Goal: Task Accomplishment & Management: Use online tool/utility

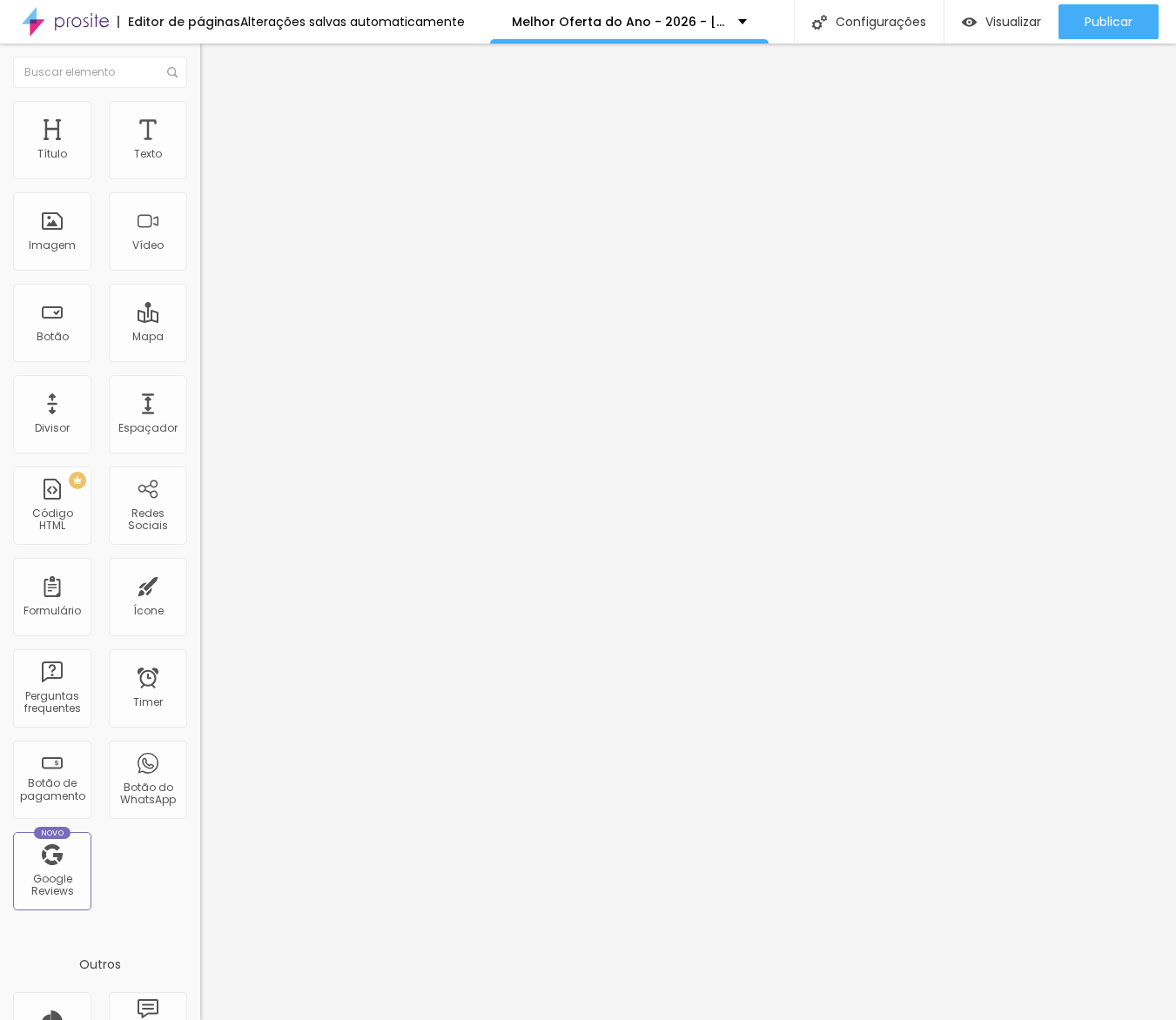
click at [200, 185] on span "Editar perguntas" at bounding box center [249, 177] width 99 height 15
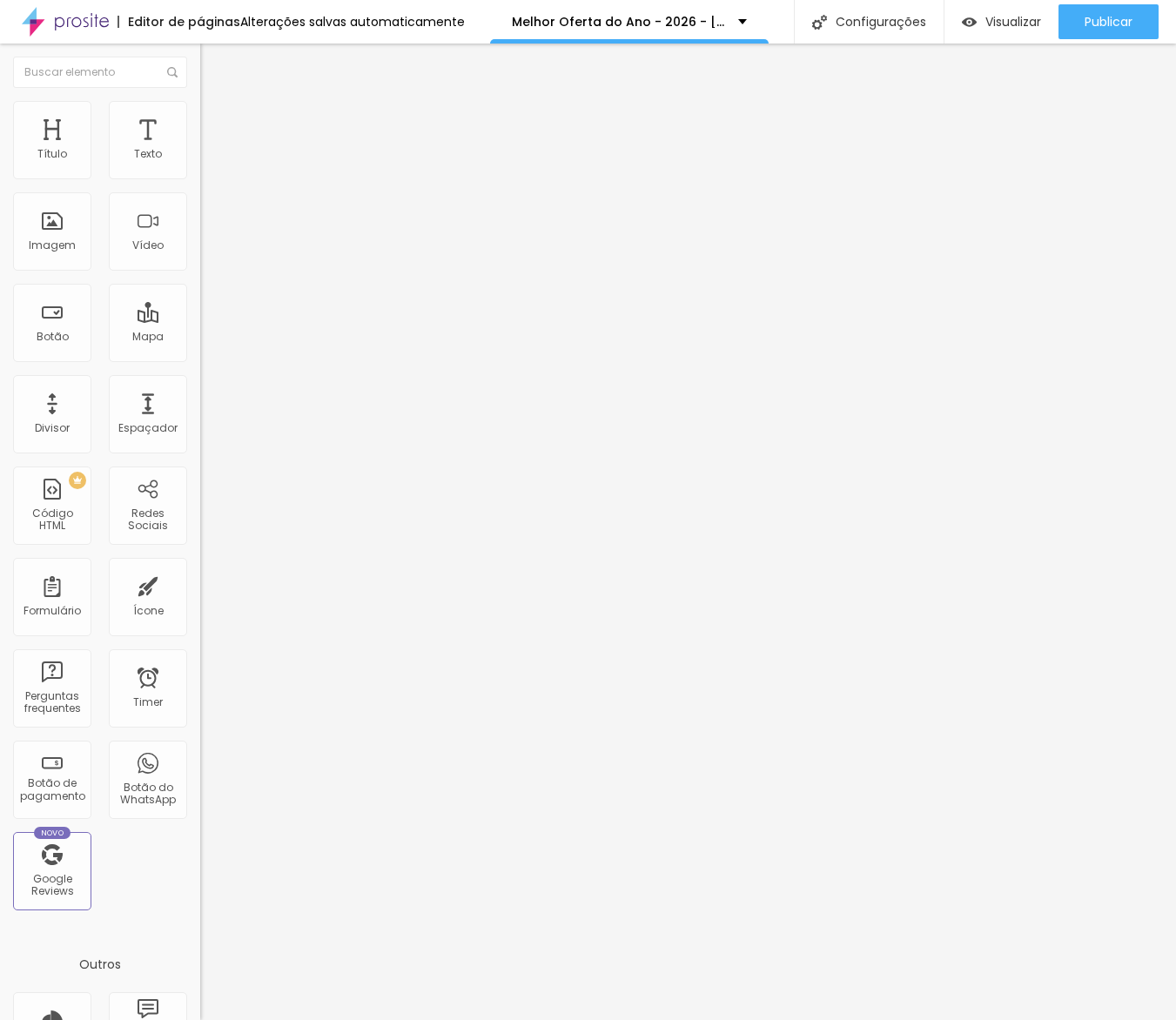
drag, startPoint x: 579, startPoint y: 483, endPoint x: 277, endPoint y: 491, distance: 302.1
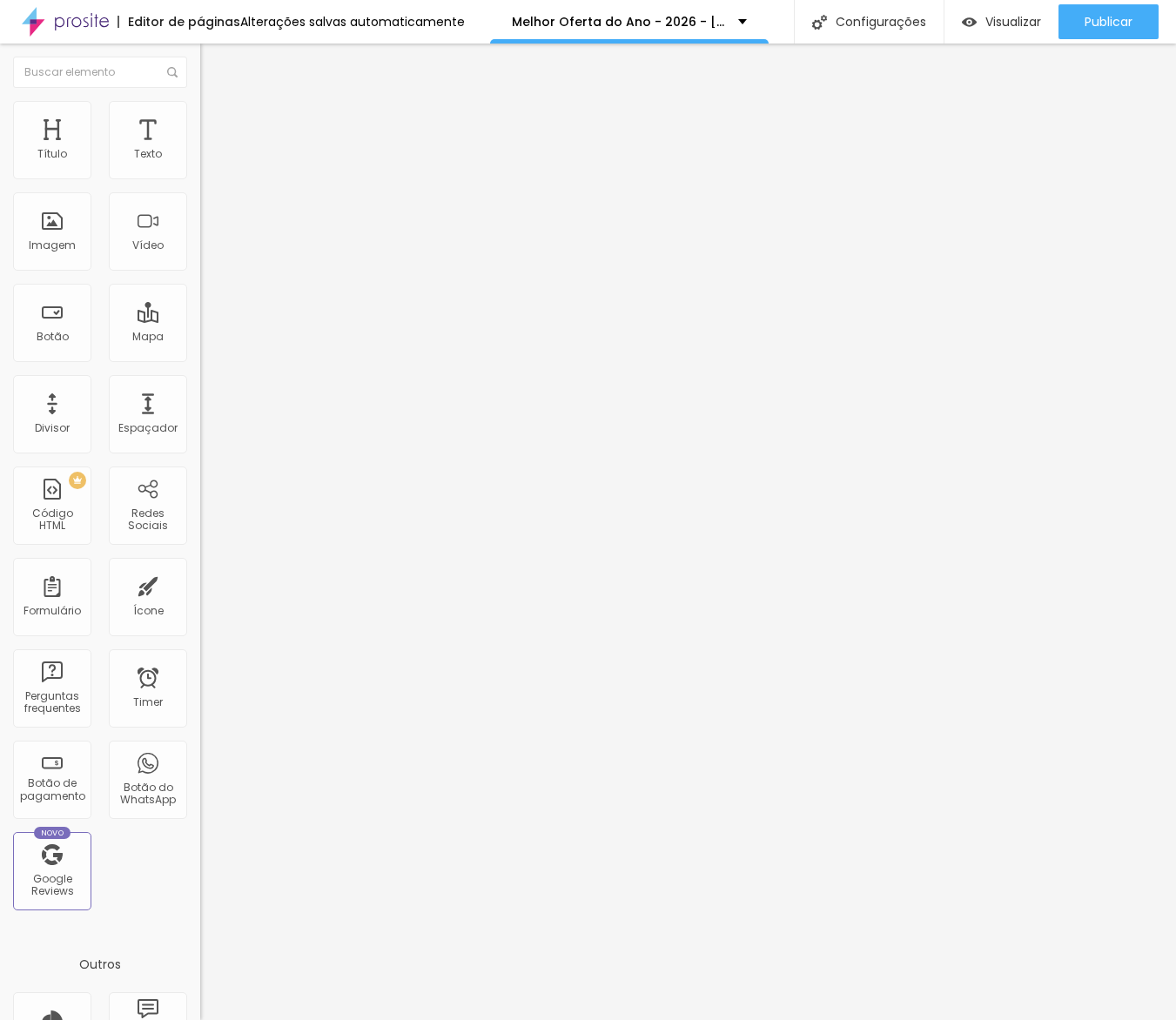
drag, startPoint x: 664, startPoint y: 479, endPoint x: 155, endPoint y: 481, distance: 509.0
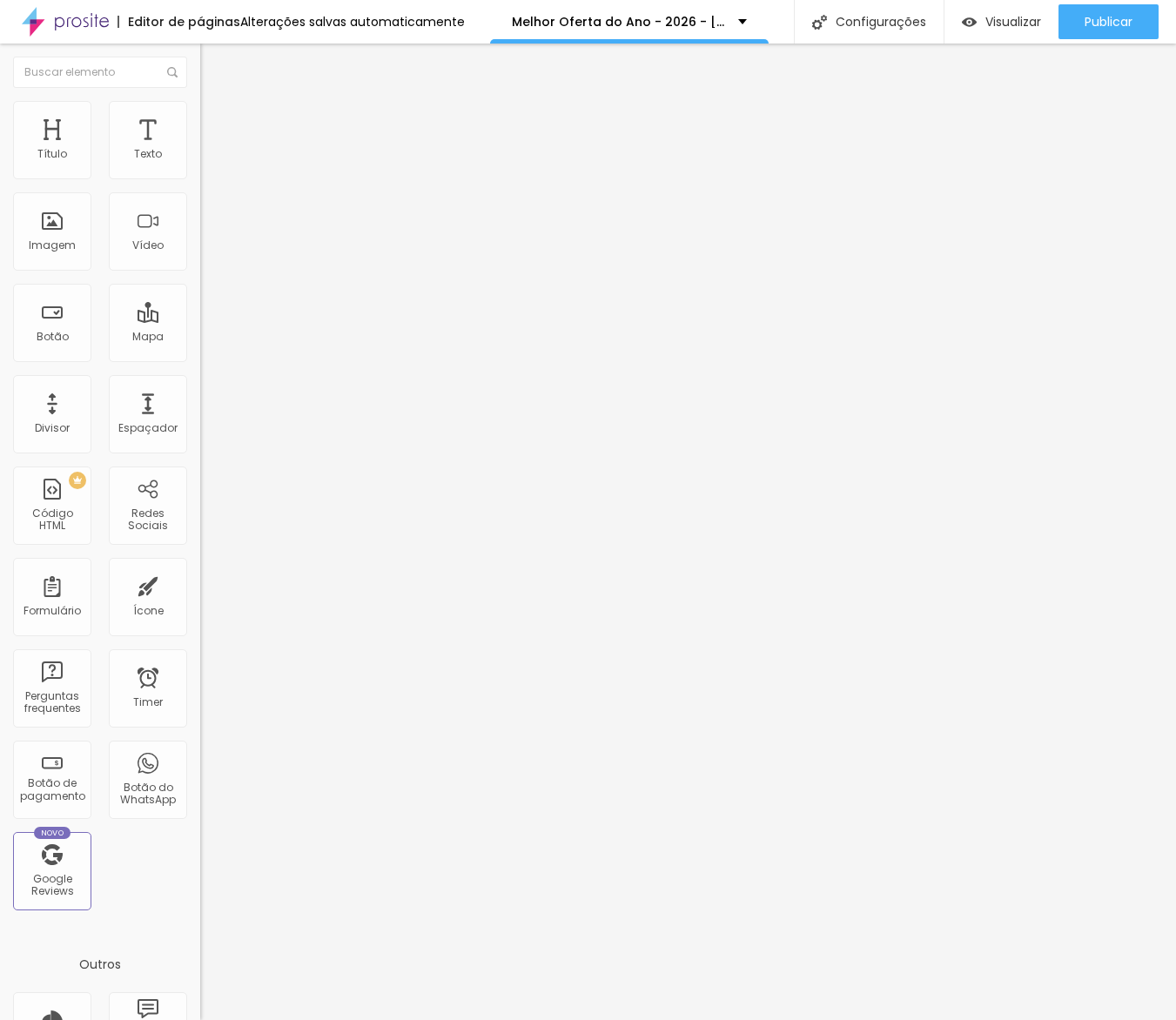
drag, startPoint x: 669, startPoint y: 484, endPoint x: 227, endPoint y: 463, distance: 442.5
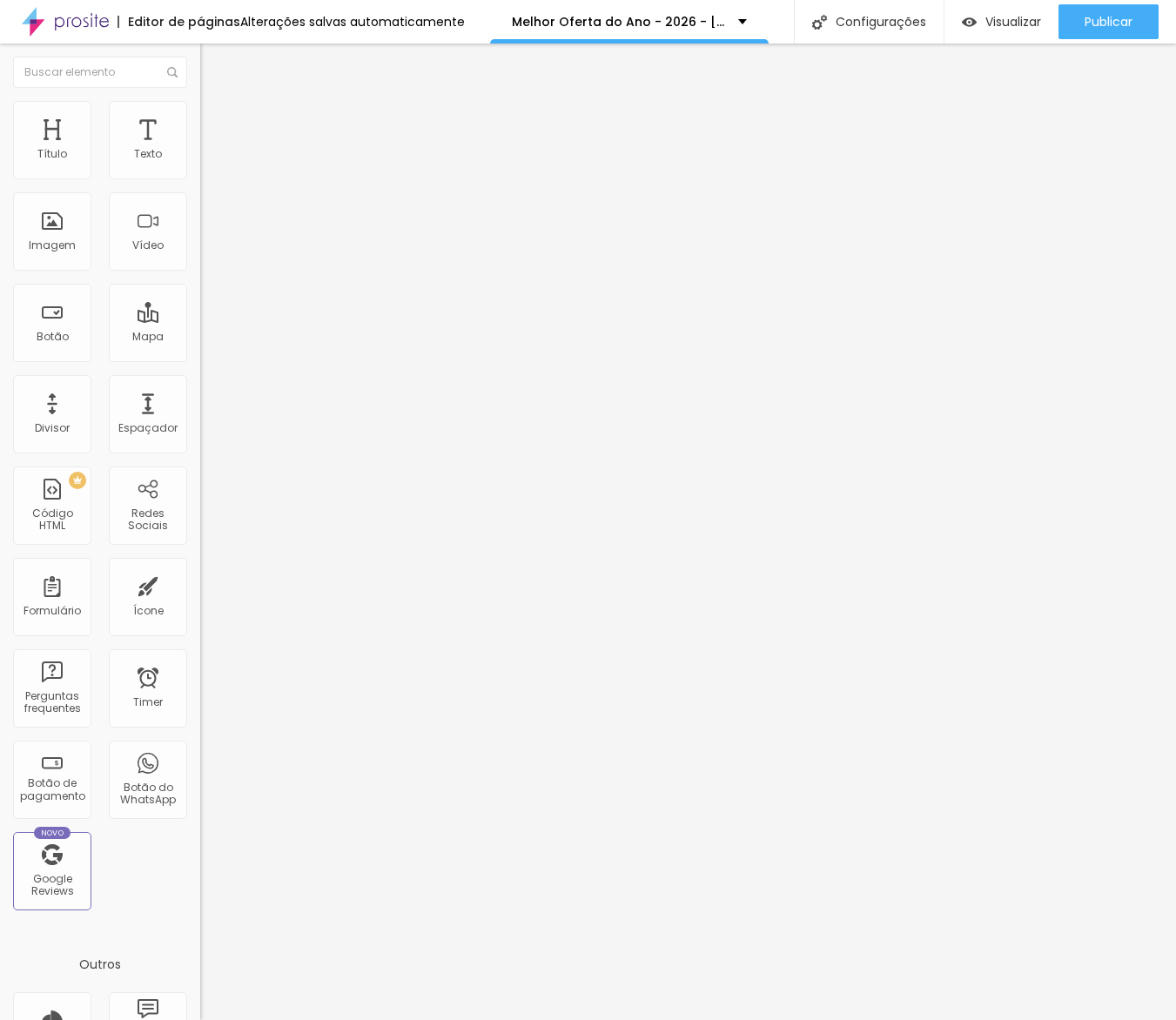
drag, startPoint x: 735, startPoint y: 628, endPoint x: 280, endPoint y: 417, distance: 501.5
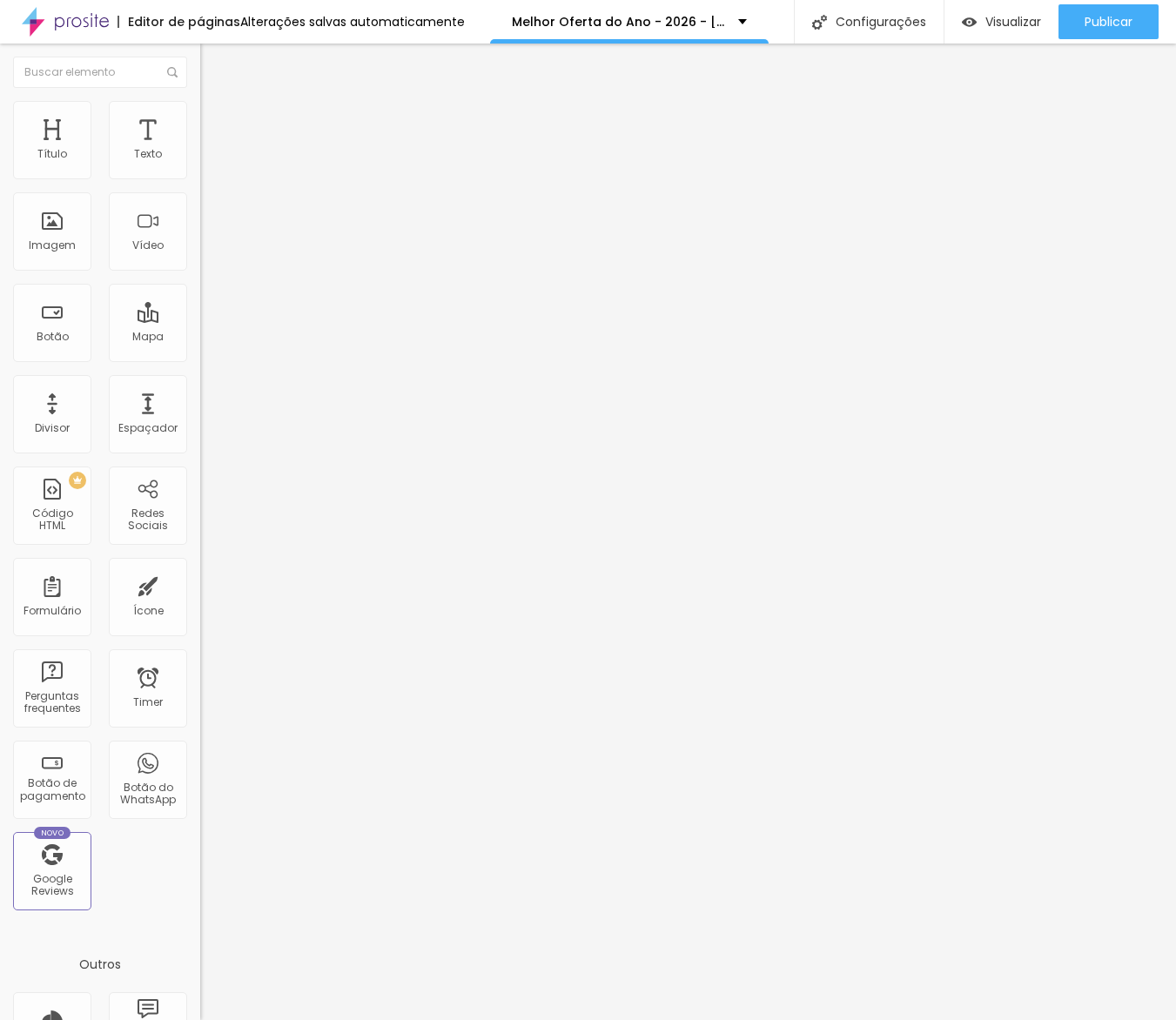
drag, startPoint x: 829, startPoint y: 479, endPoint x: 302, endPoint y: 463, distance: 527.2
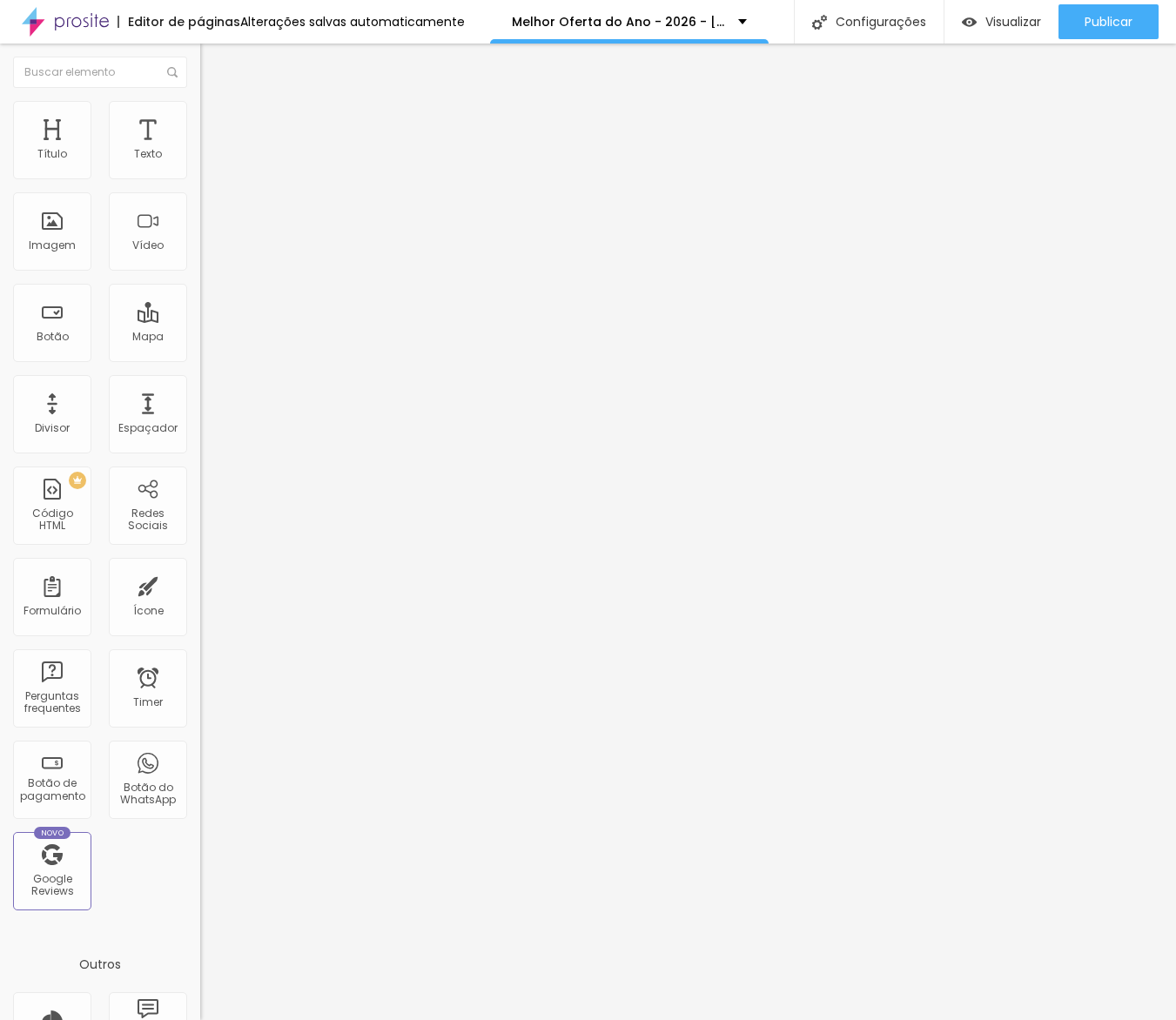
drag, startPoint x: 670, startPoint y: 487, endPoint x: 331, endPoint y: 471, distance: 339.4
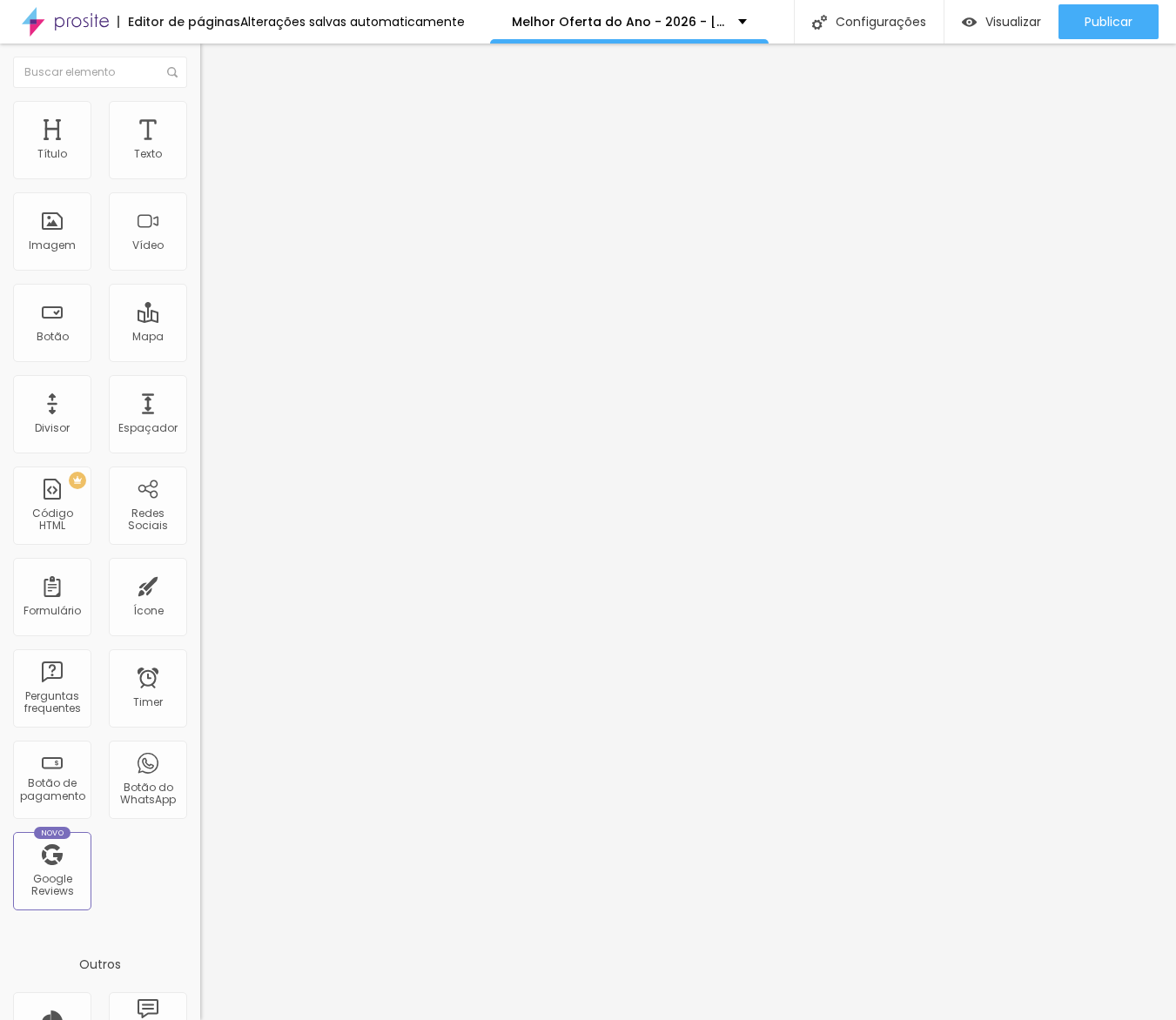
drag, startPoint x: 642, startPoint y: 485, endPoint x: 586, endPoint y: 475, distance: 56.9
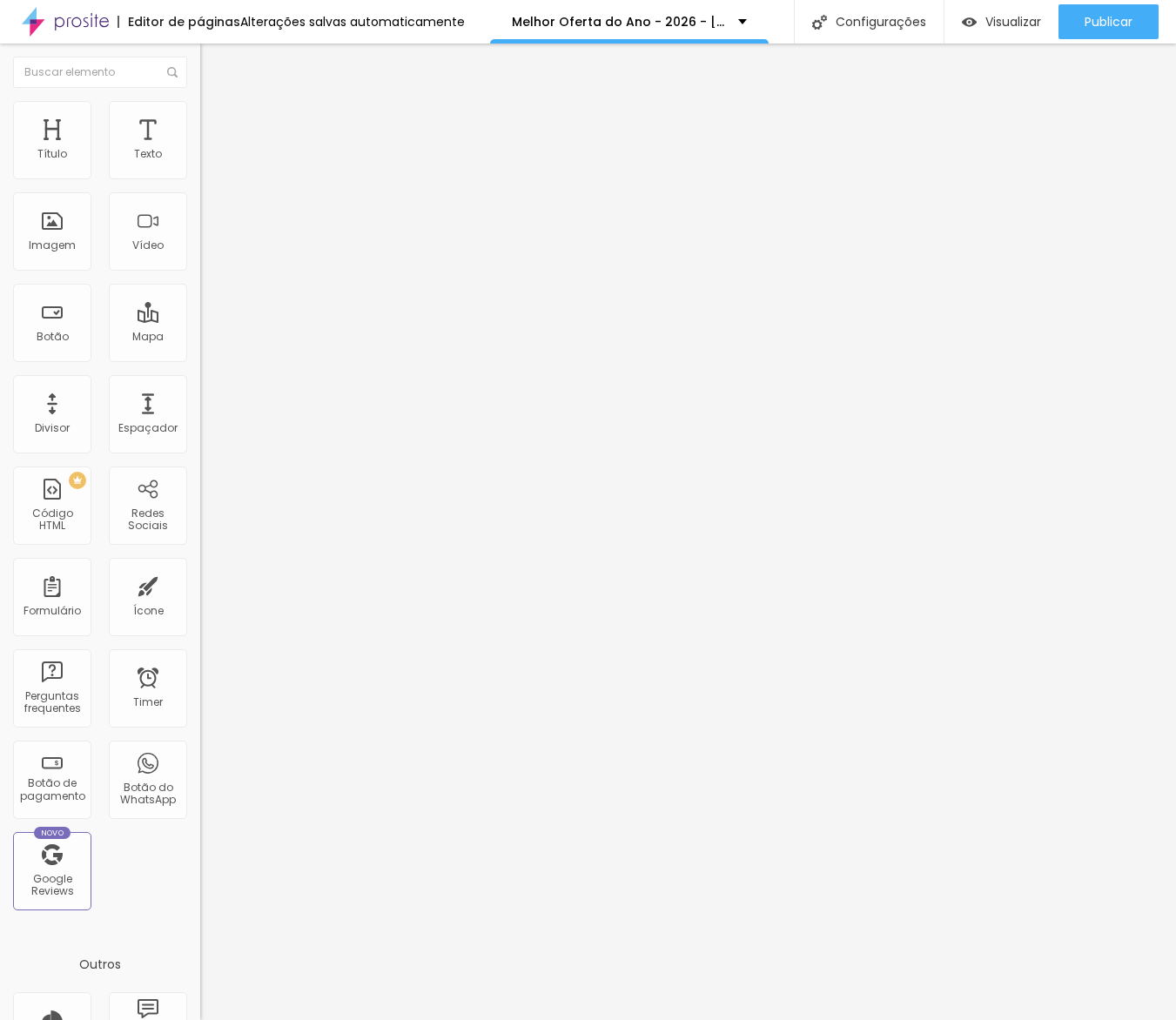
drag, startPoint x: 678, startPoint y: 484, endPoint x: 525, endPoint y: 481, distance: 153.0
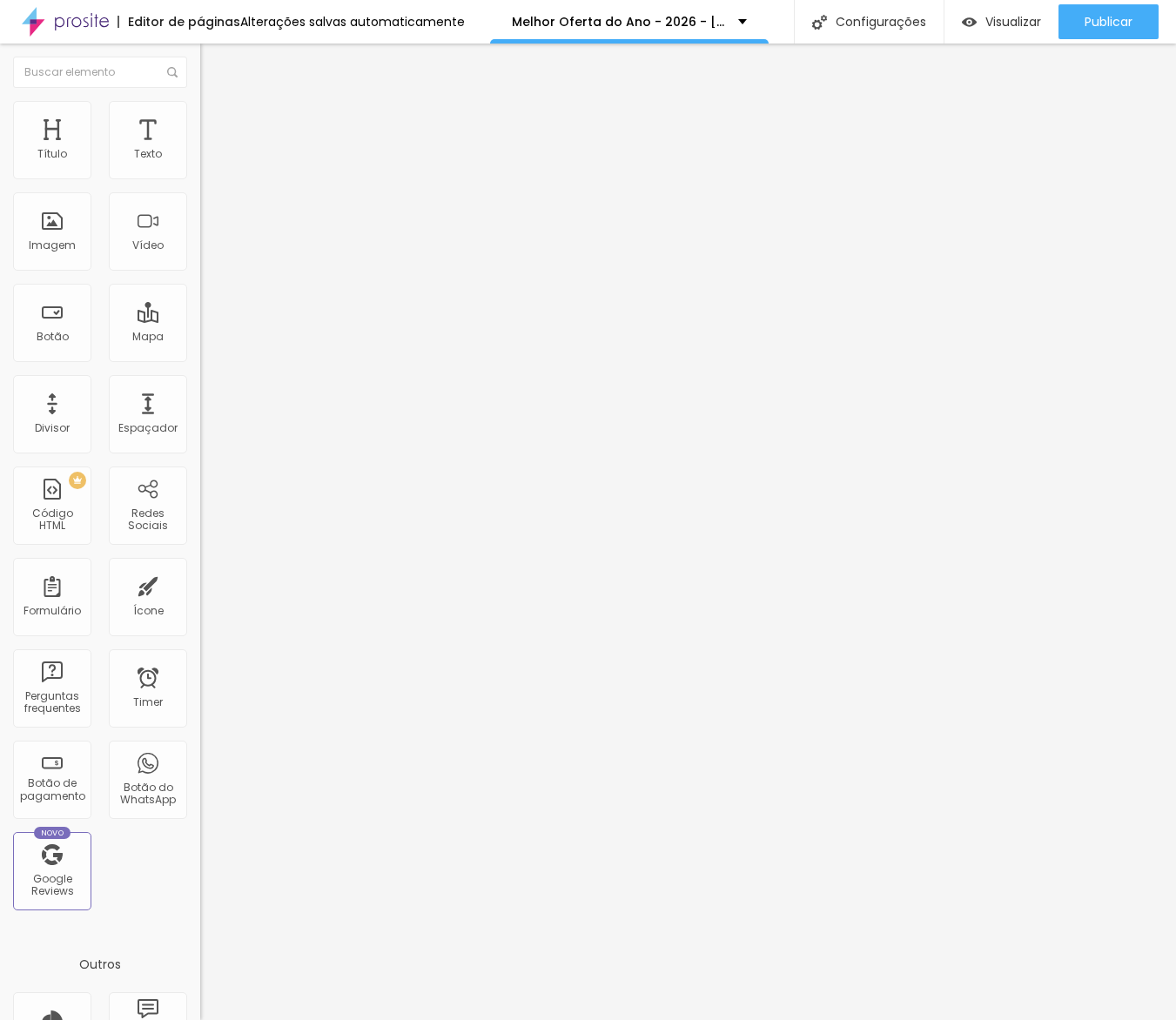
drag, startPoint x: 877, startPoint y: 507, endPoint x: 288, endPoint y: 498, distance: 589.1
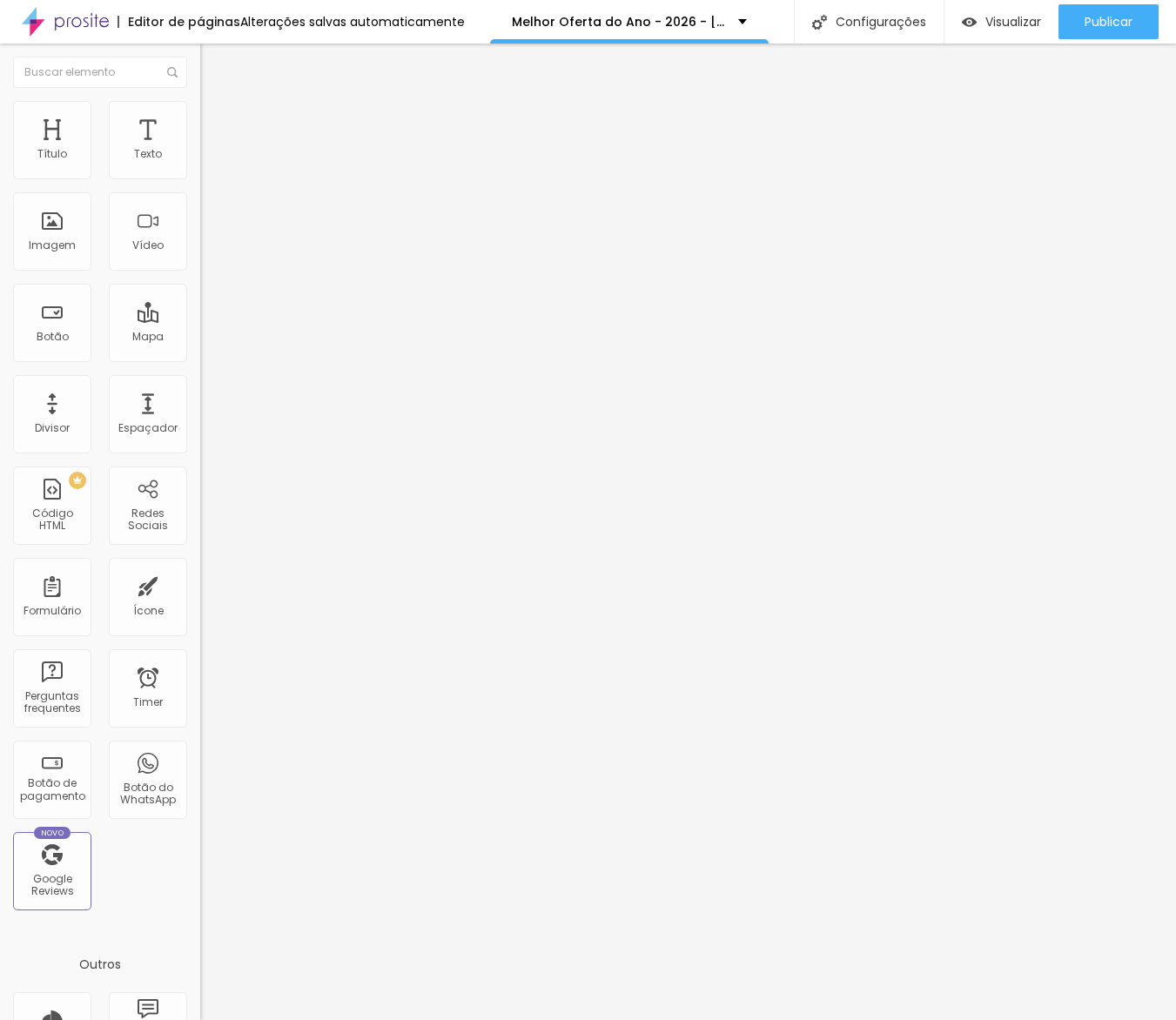
click at [969, 17] on span "Publicar" at bounding box center [1109, 22] width 48 height 14
click at [200, 356] on input "https://lp.alboompro.com/redirecionamento" at bounding box center [304, 350] width 209 height 17
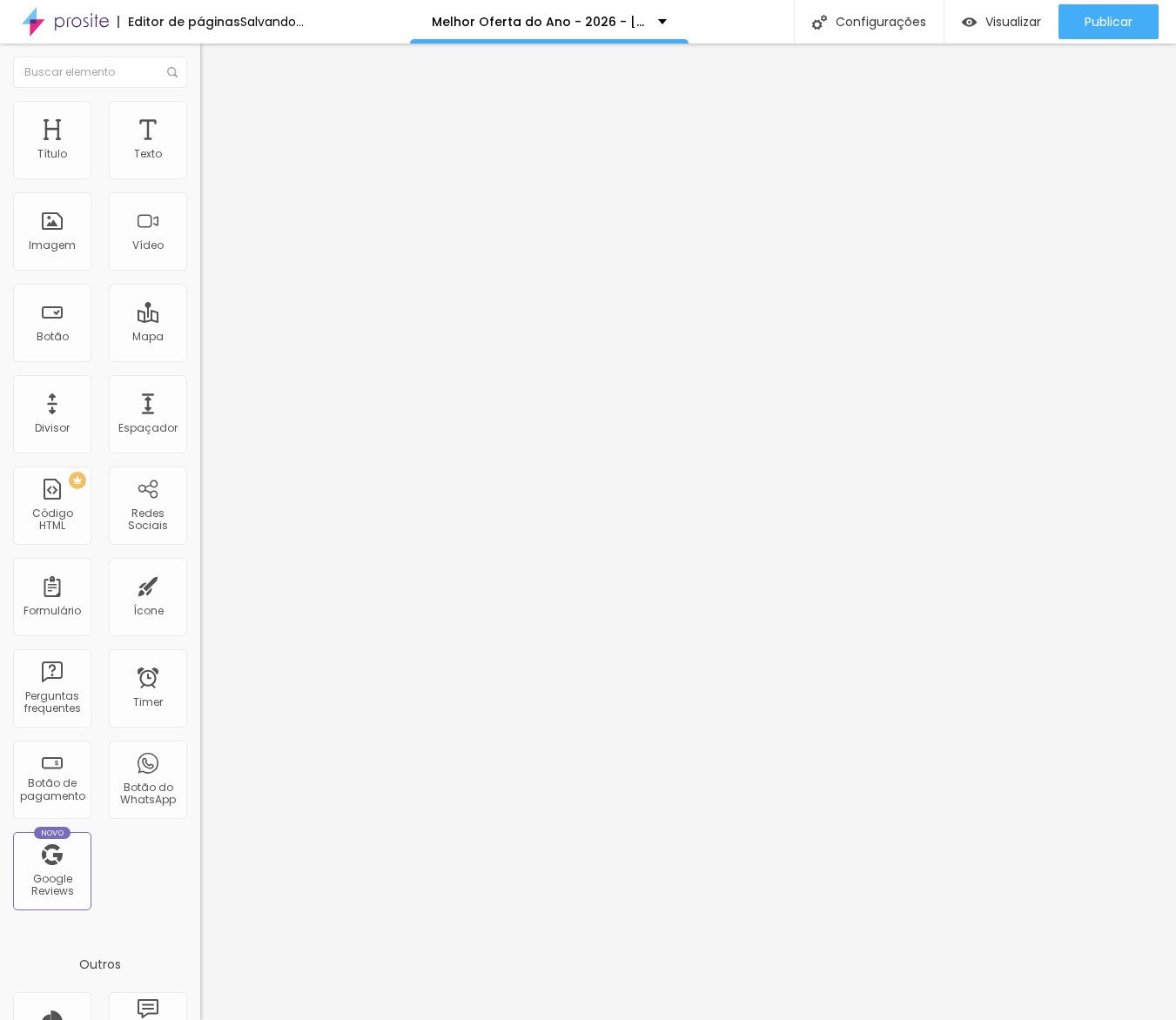
click at [200, 356] on input "https://lp.alboompro.com/redirecionamento" at bounding box center [304, 350] width 209 height 17
paste input "wa.me/351913768747"
type input "https://wa.me/351913768747"
click at [200, 150] on span "Trocar imagem" at bounding box center [247, 142] width 95 height 15
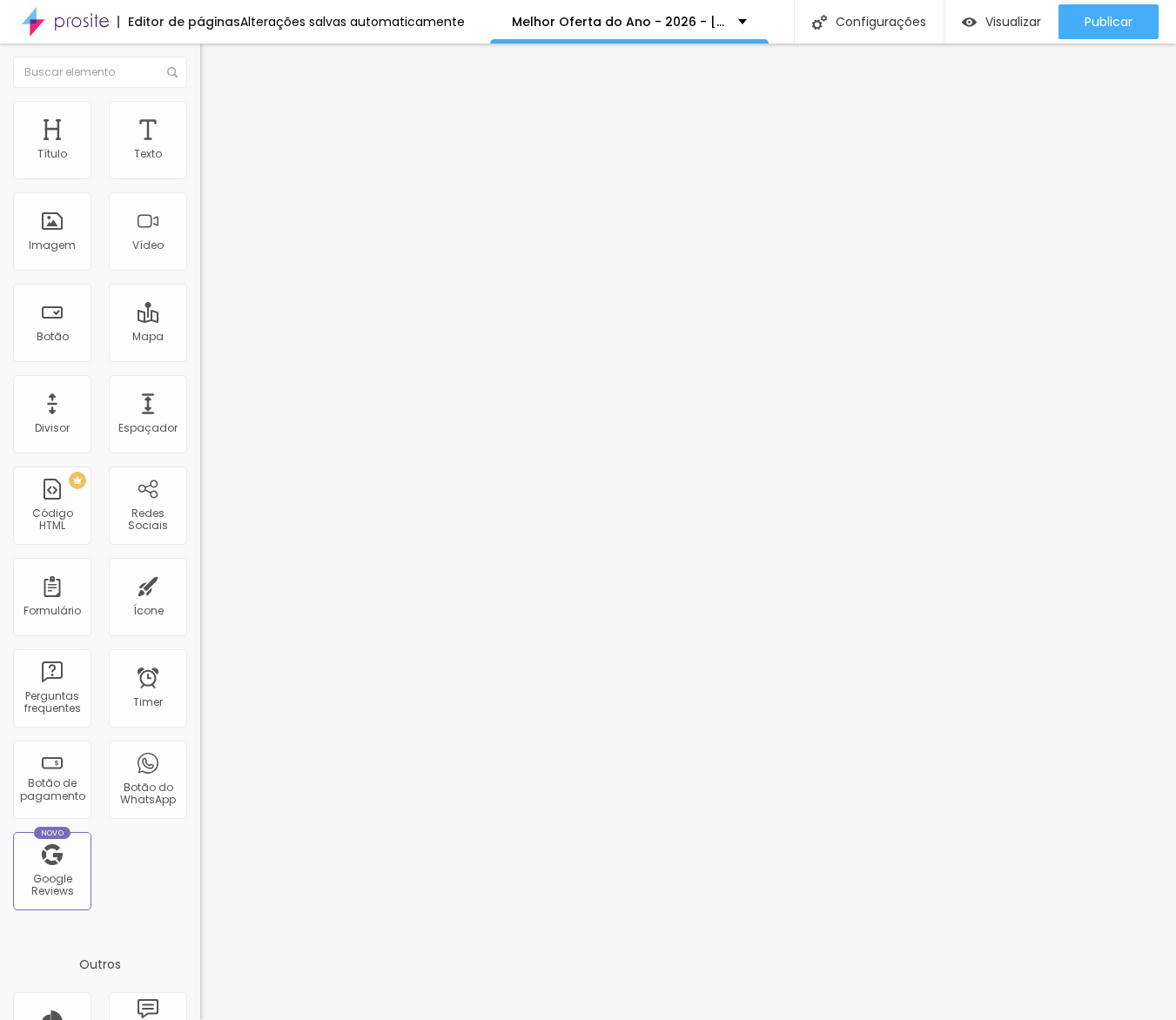
click at [200, 273] on span "Original" at bounding box center [221, 265] width 42 height 15
drag, startPoint x: 94, startPoint y: 477, endPoint x: 106, endPoint y: 456, distance: 24.2
click at [200, 319] on ul "Cinema 16:9 Padrão 4:3 Quadrado 1:1 Original" at bounding box center [300, 295] width 200 height 48
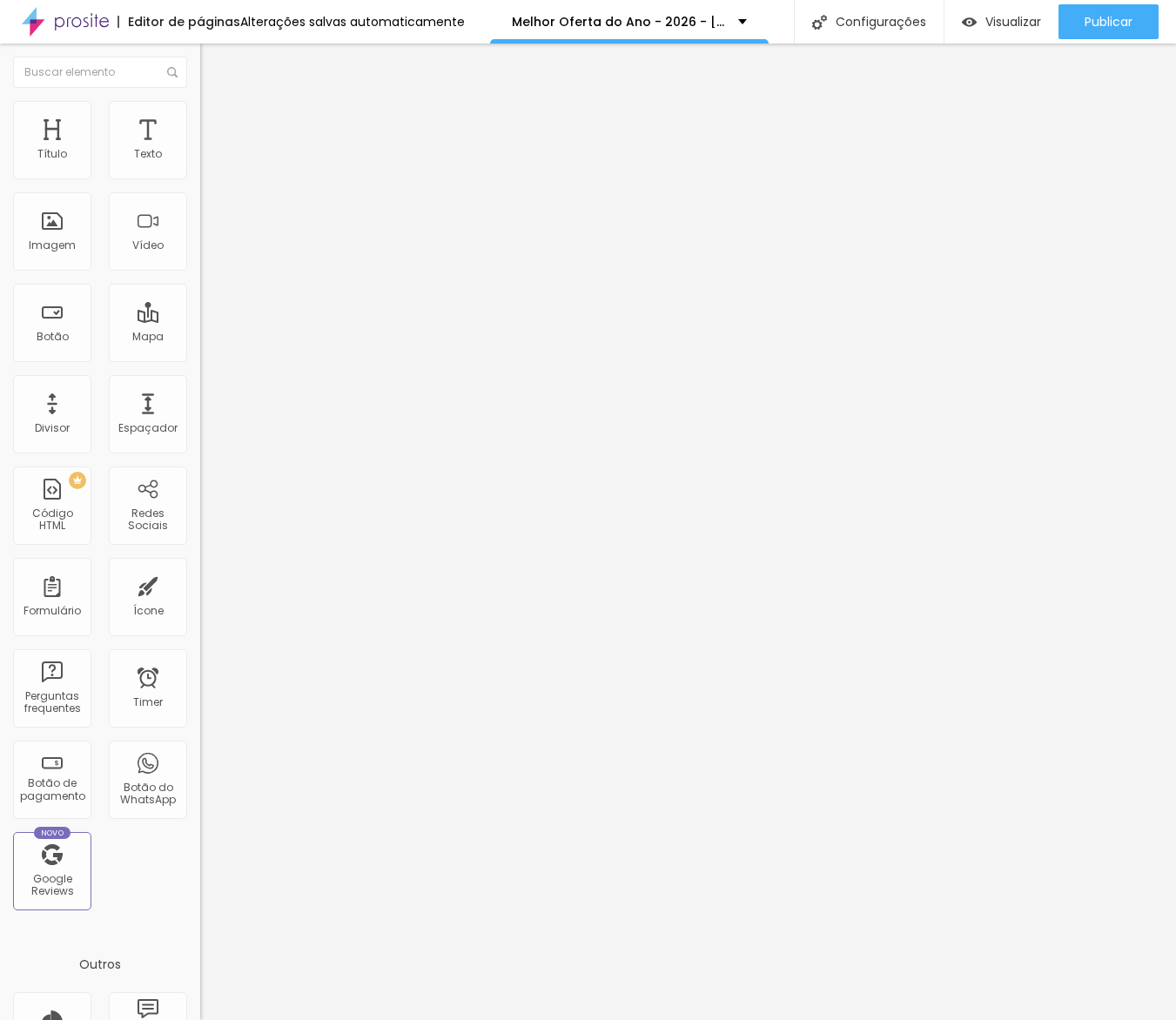
click at [200, 304] on span "Quadrado" at bounding box center [228, 296] width 57 height 15
click at [200, 273] on span "1:1 Quadrado" at bounding box center [234, 265] width 69 height 15
click at [200, 105] on img at bounding box center [208, 109] width 16 height 16
type input "43"
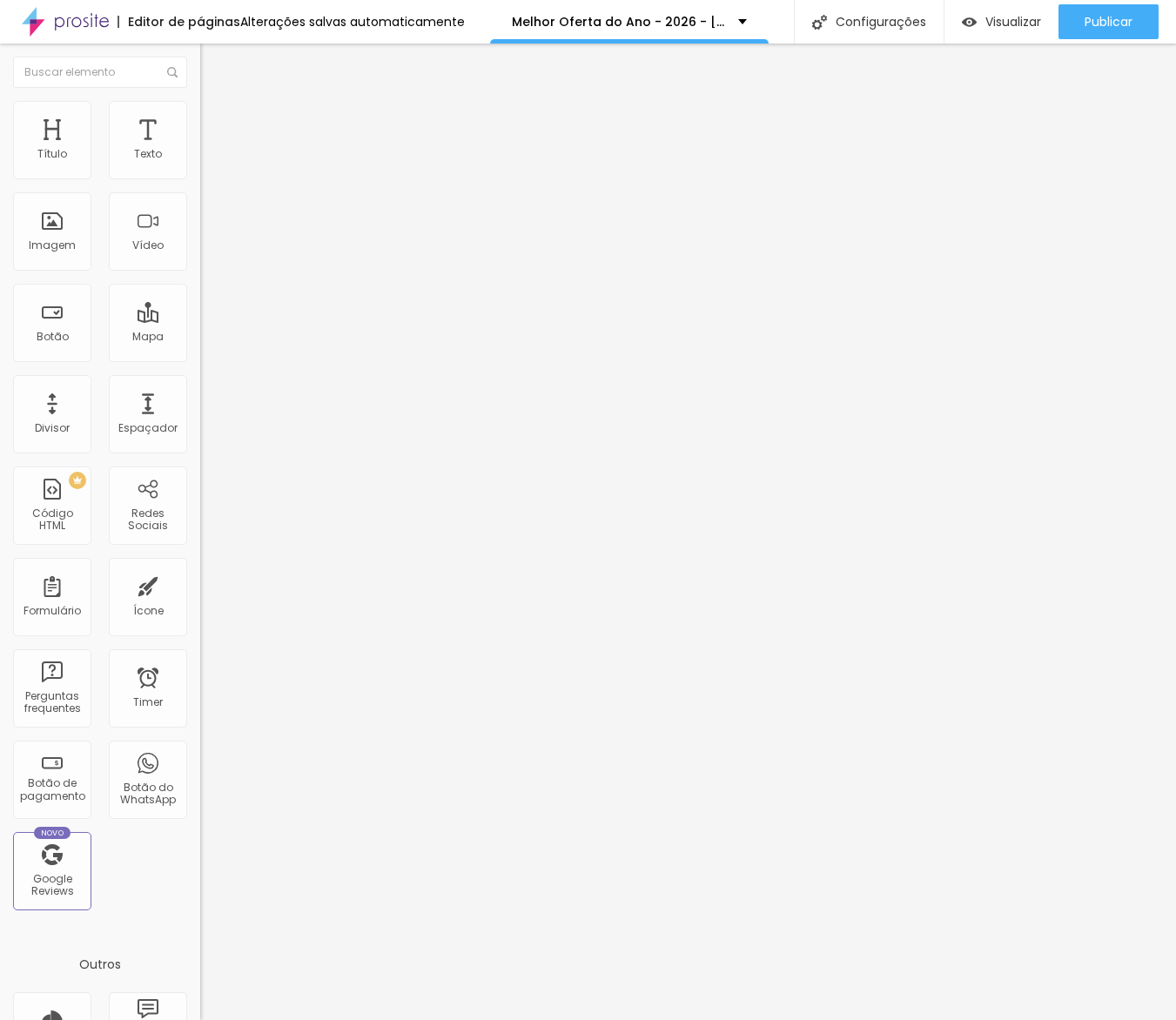
type input "43"
type input "200"
drag, startPoint x: 42, startPoint y: 221, endPoint x: 277, endPoint y: 218, distance: 235.0
type input "200"
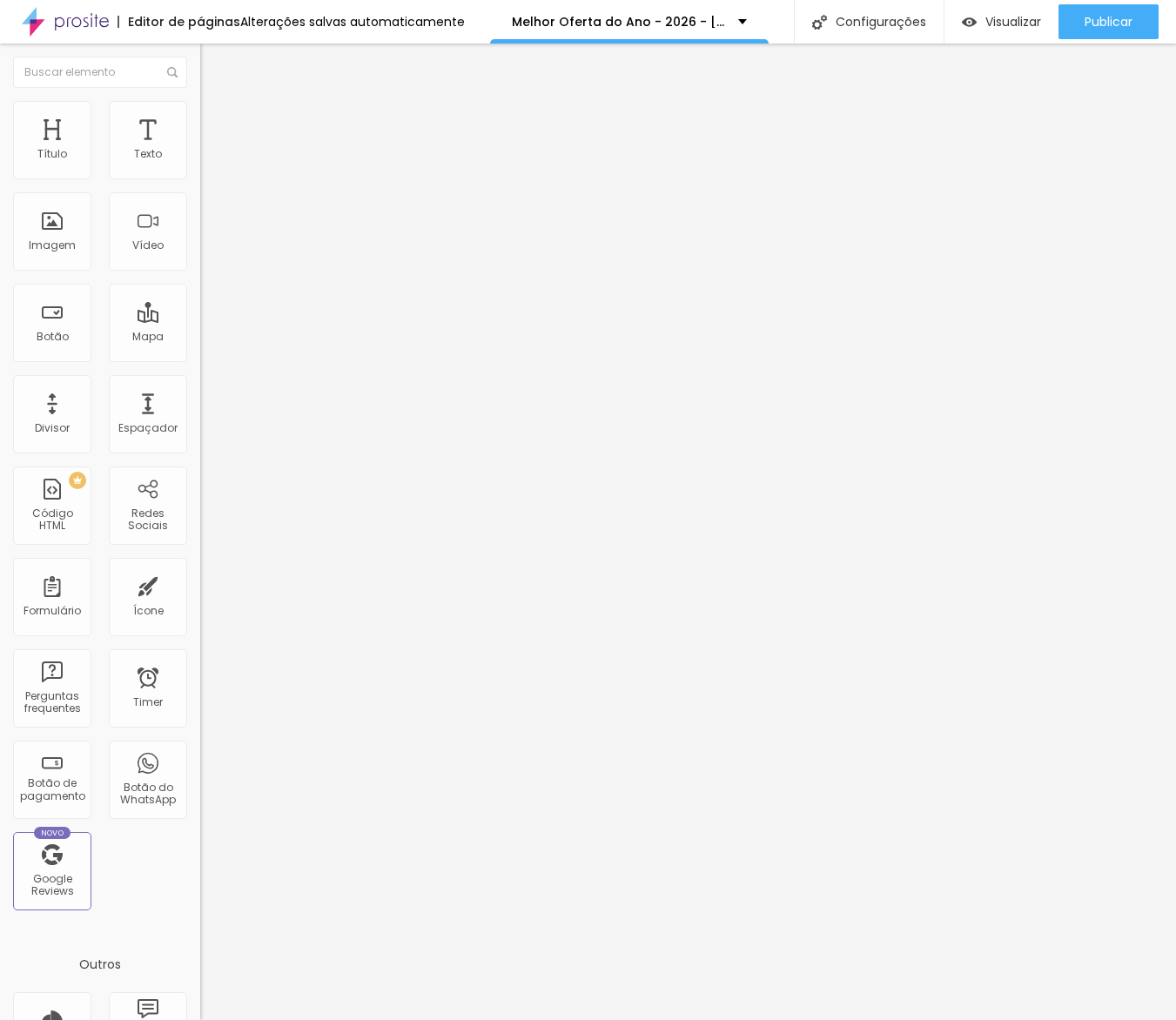
click at [277, 383] on input "range" at bounding box center [256, 390] width 112 height 14
type input "270"
type input "250"
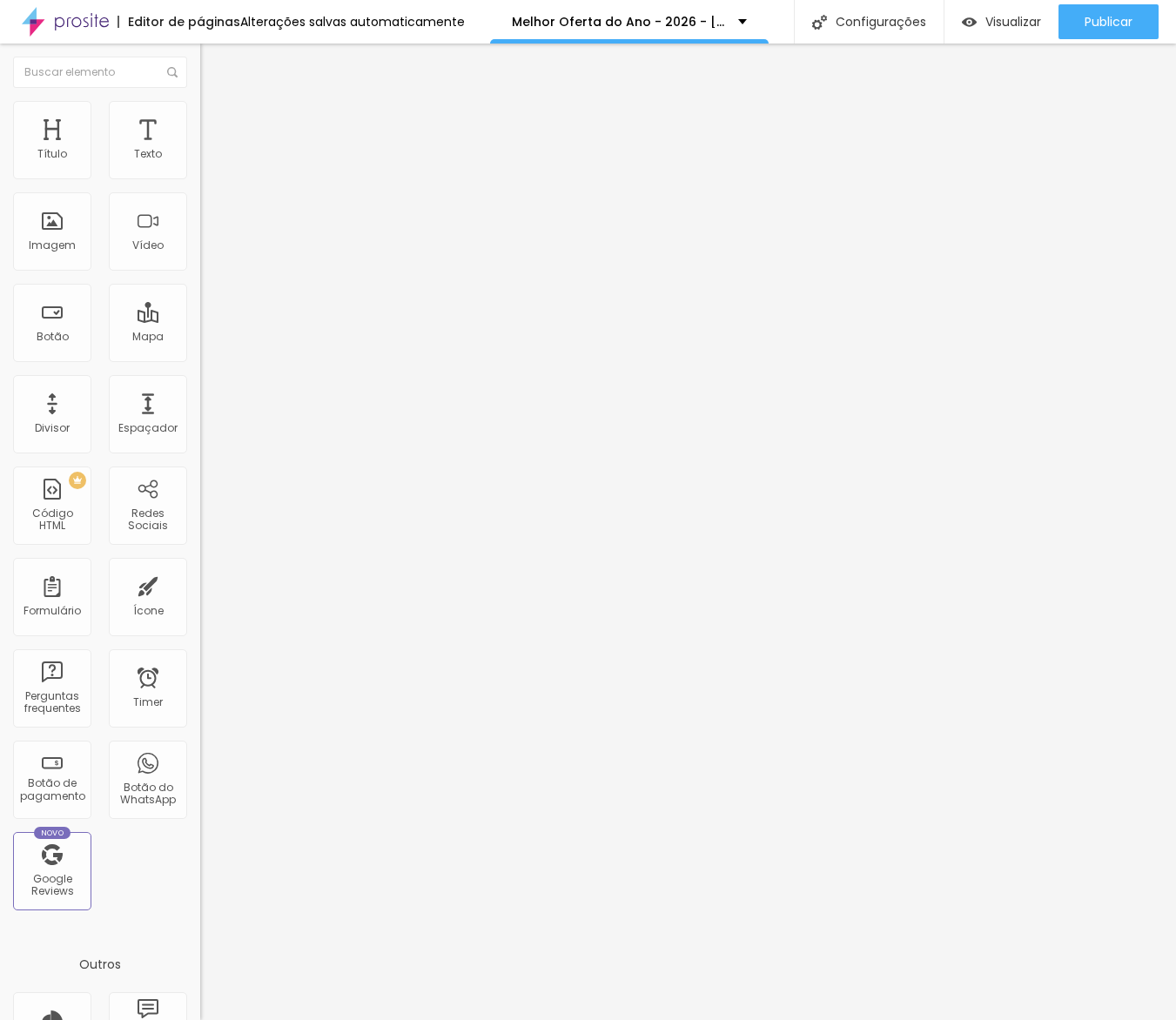
type input "240"
type input "230"
type input "220"
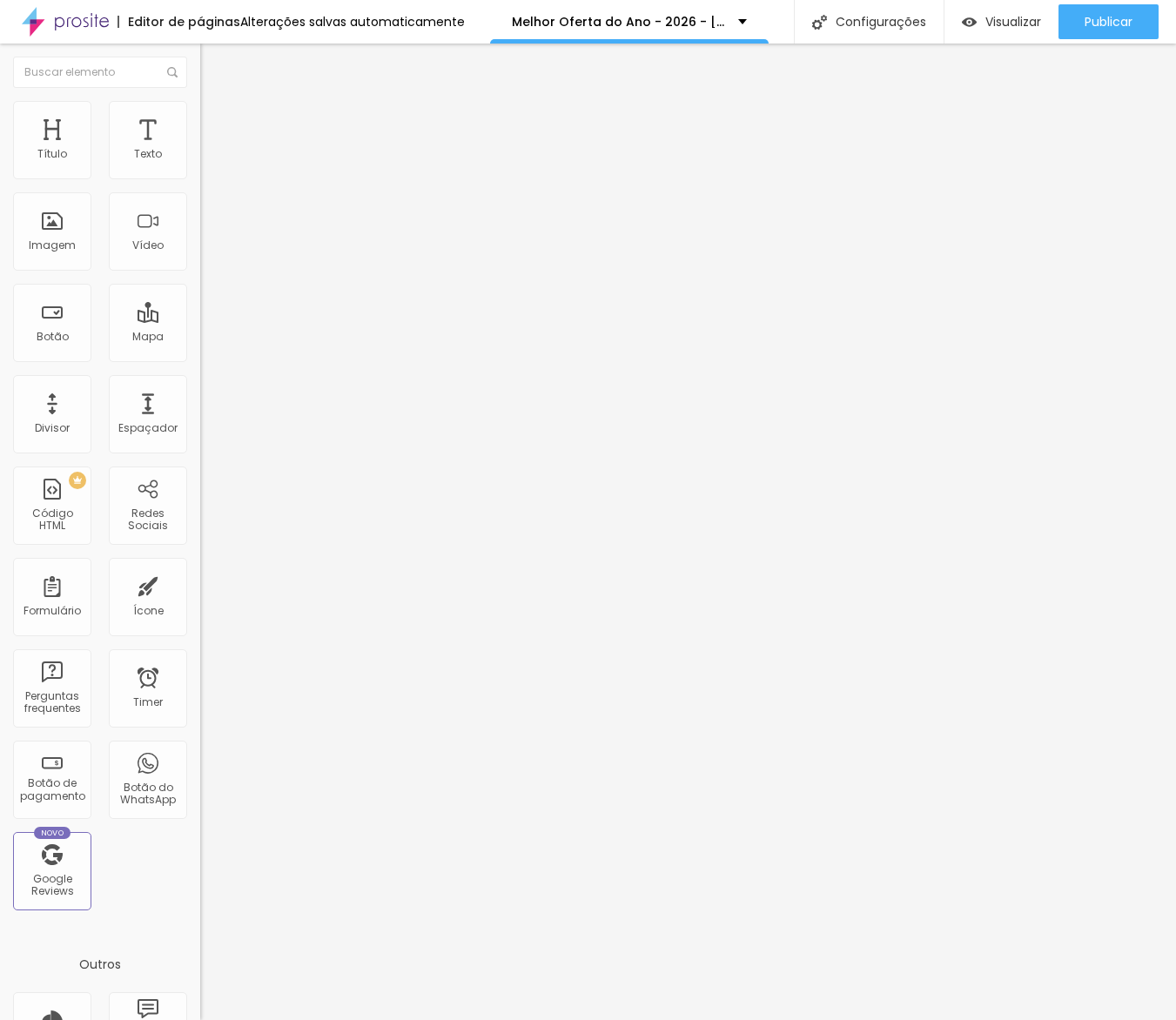
type input "220"
type input "190"
type input "180"
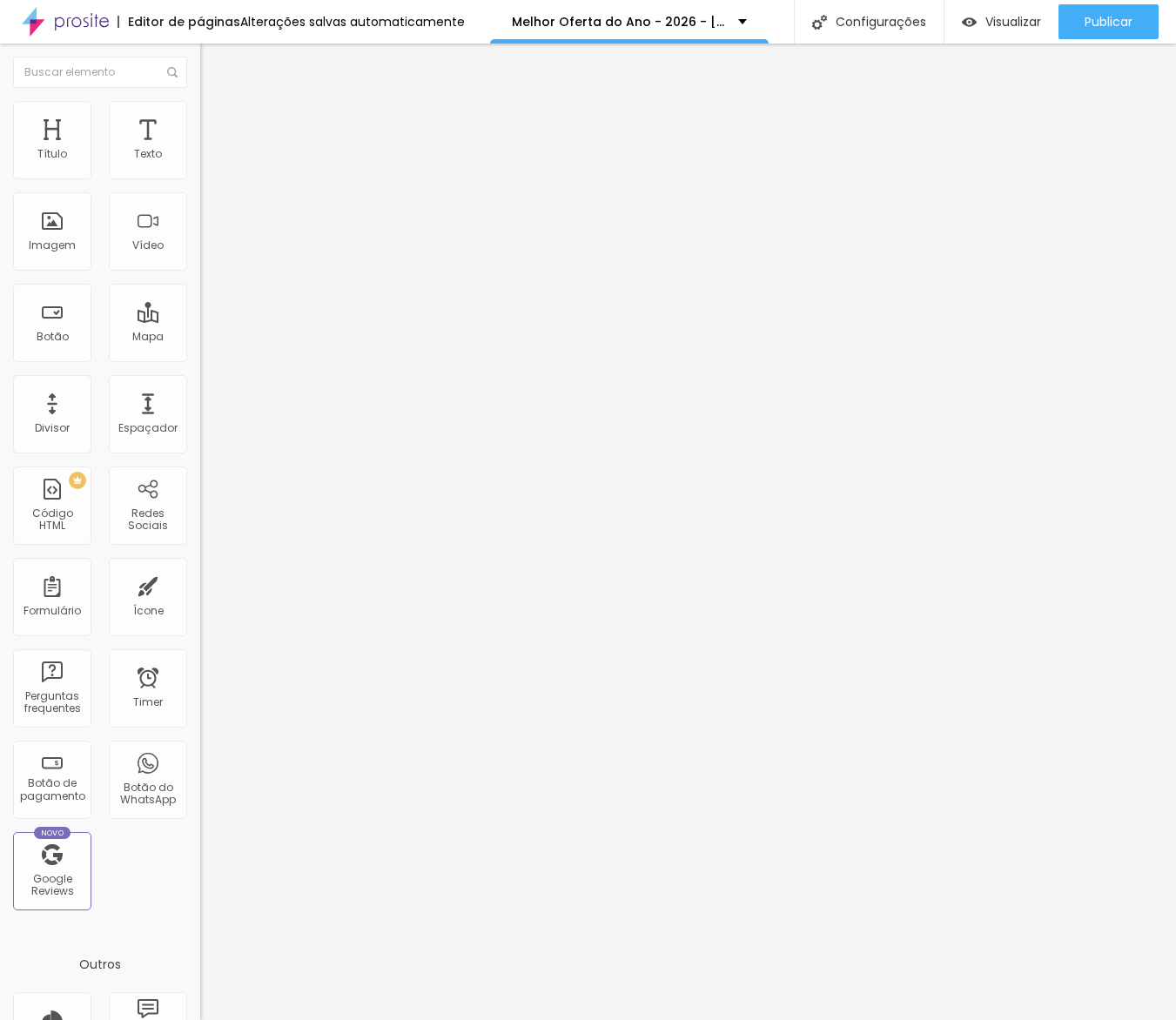
type input "170"
type input "180"
type input "170"
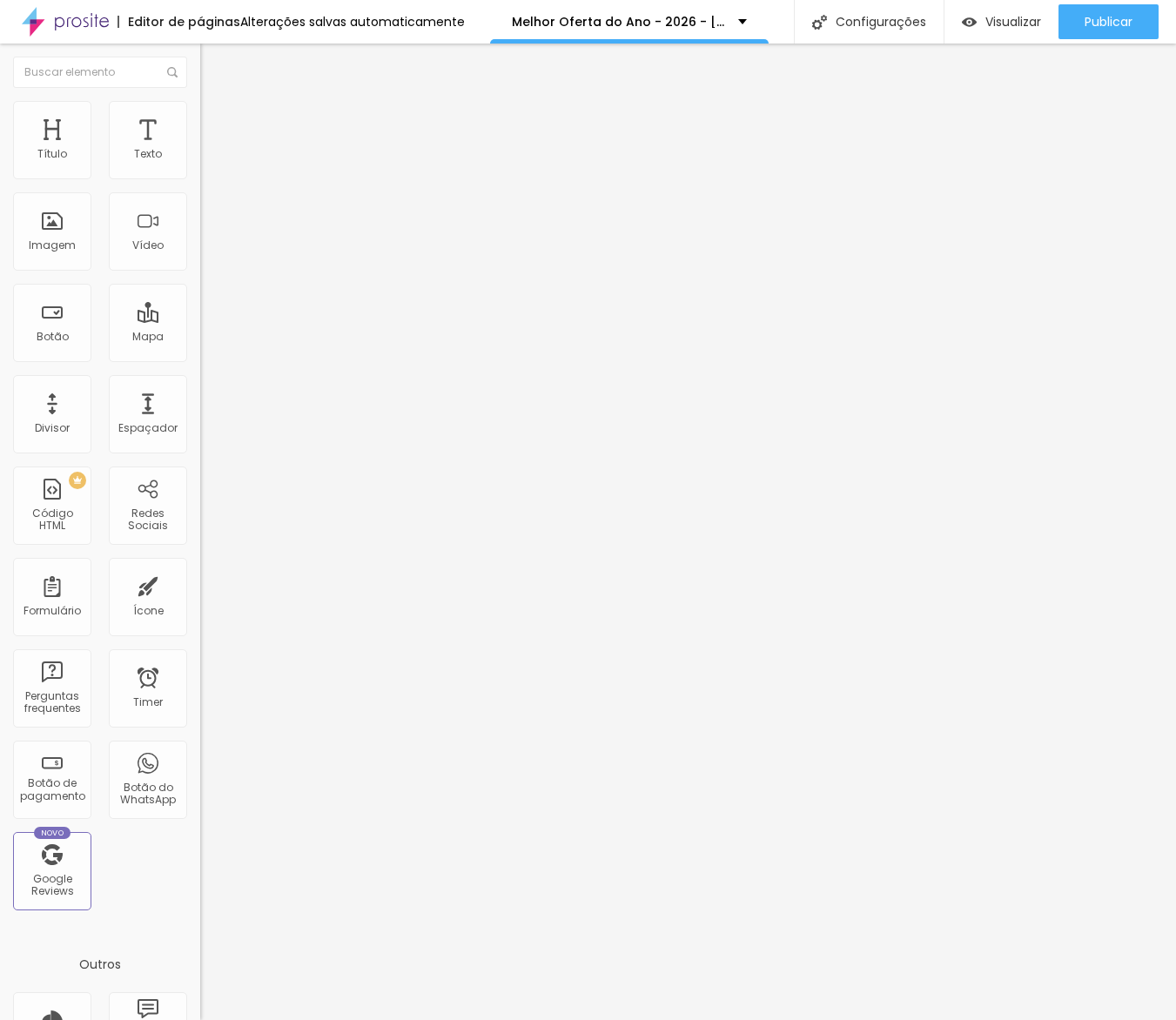
type input "170"
type input "160"
type input "170"
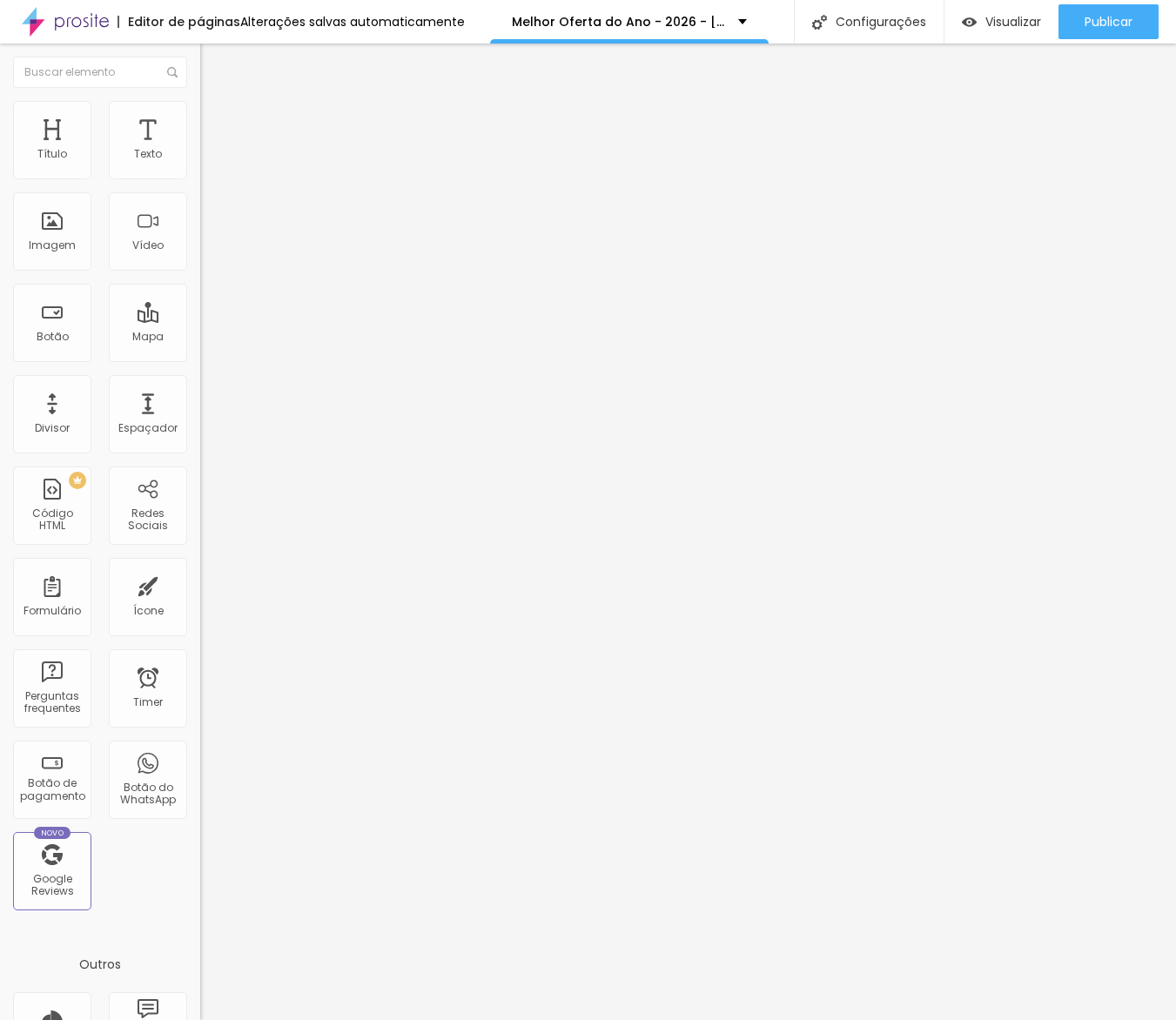
type input "180"
drag, startPoint x: 45, startPoint y: 189, endPoint x: 34, endPoint y: 189, distance: 11.0
type input "180"
click at [200, 179] on input "range" at bounding box center [256, 172] width 112 height 14
click at [200, 150] on span "Adicionar imagem" at bounding box center [256, 142] width 112 height 15
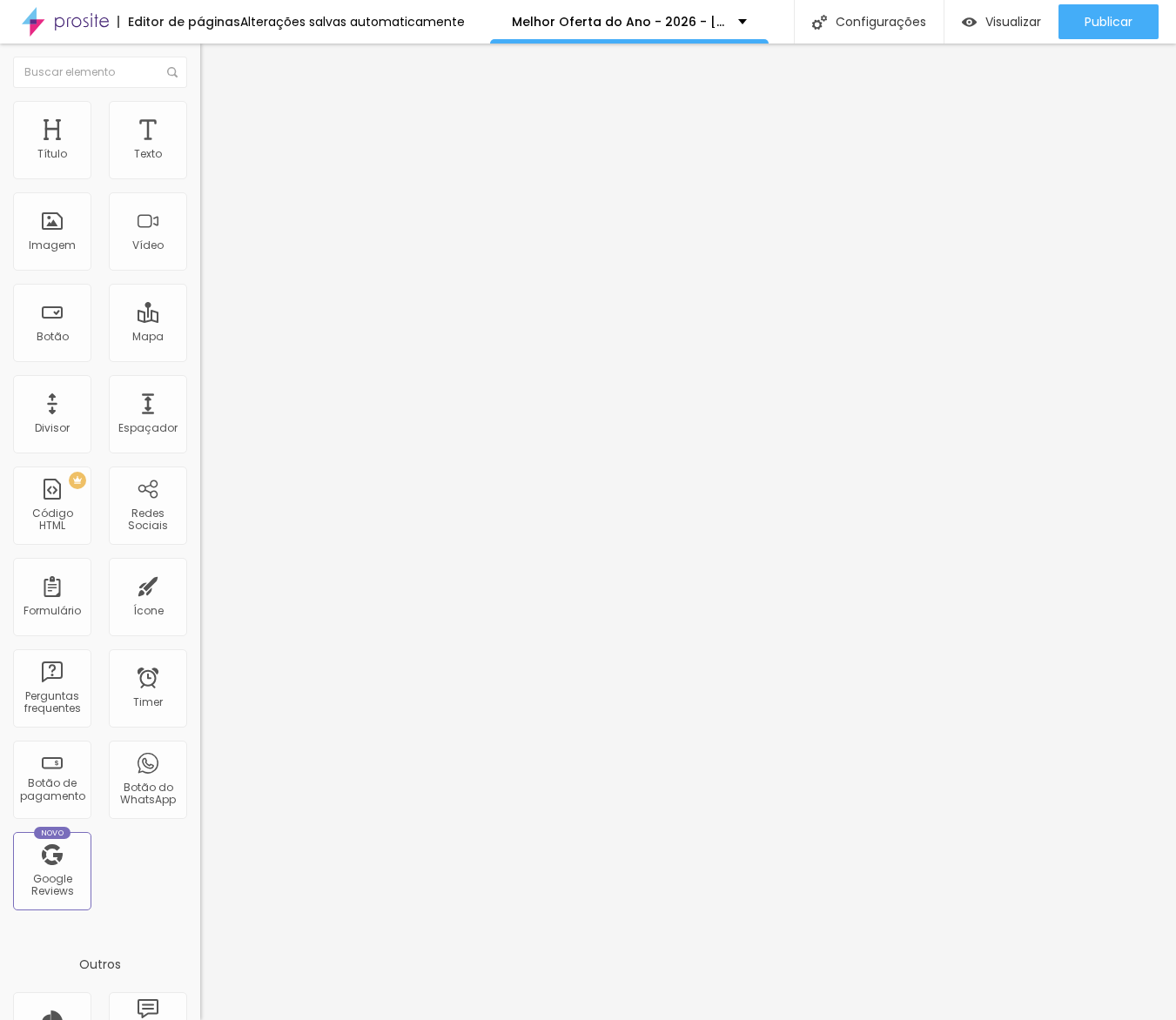
click at [216, 120] on span "Estilo" at bounding box center [229, 112] width 27 height 15
drag, startPoint x: 108, startPoint y: 180, endPoint x: 91, endPoint y: 184, distance: 17.5
click at [200, 180] on div "Tamanho 100 px %" at bounding box center [300, 158] width 200 height 44
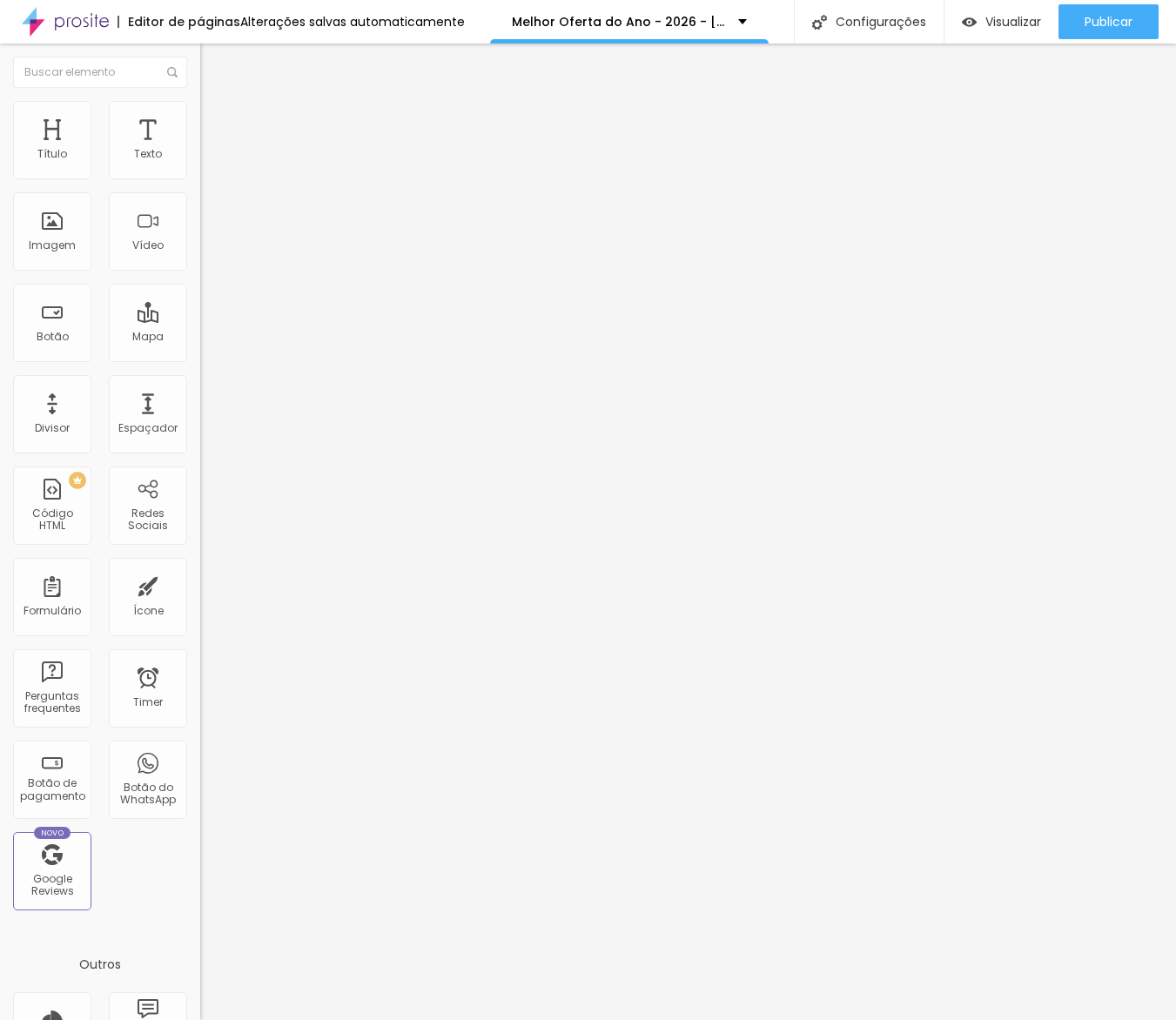
type input "50"
type input "45"
type input "40"
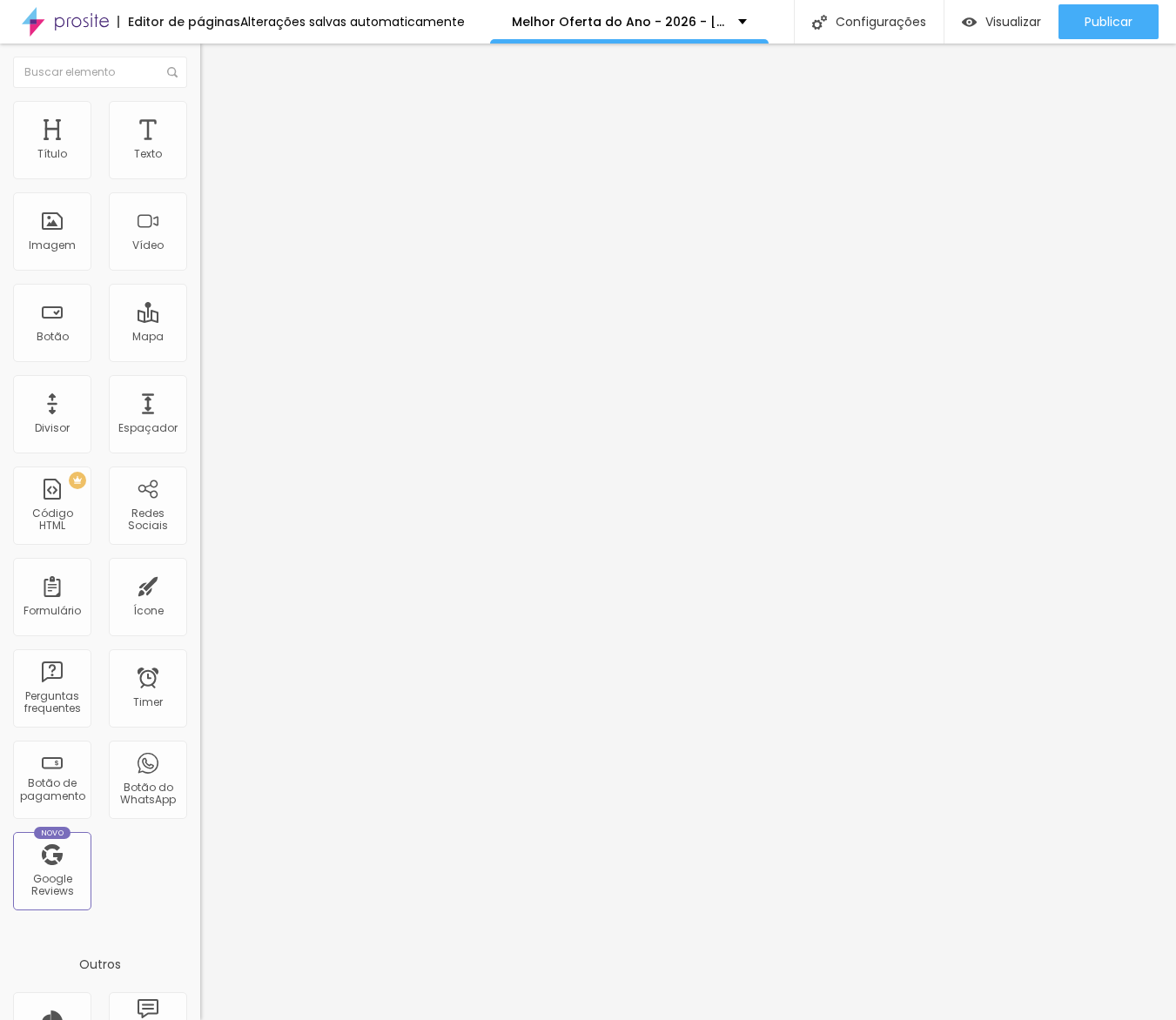
type input "40"
type input "35"
type input "30"
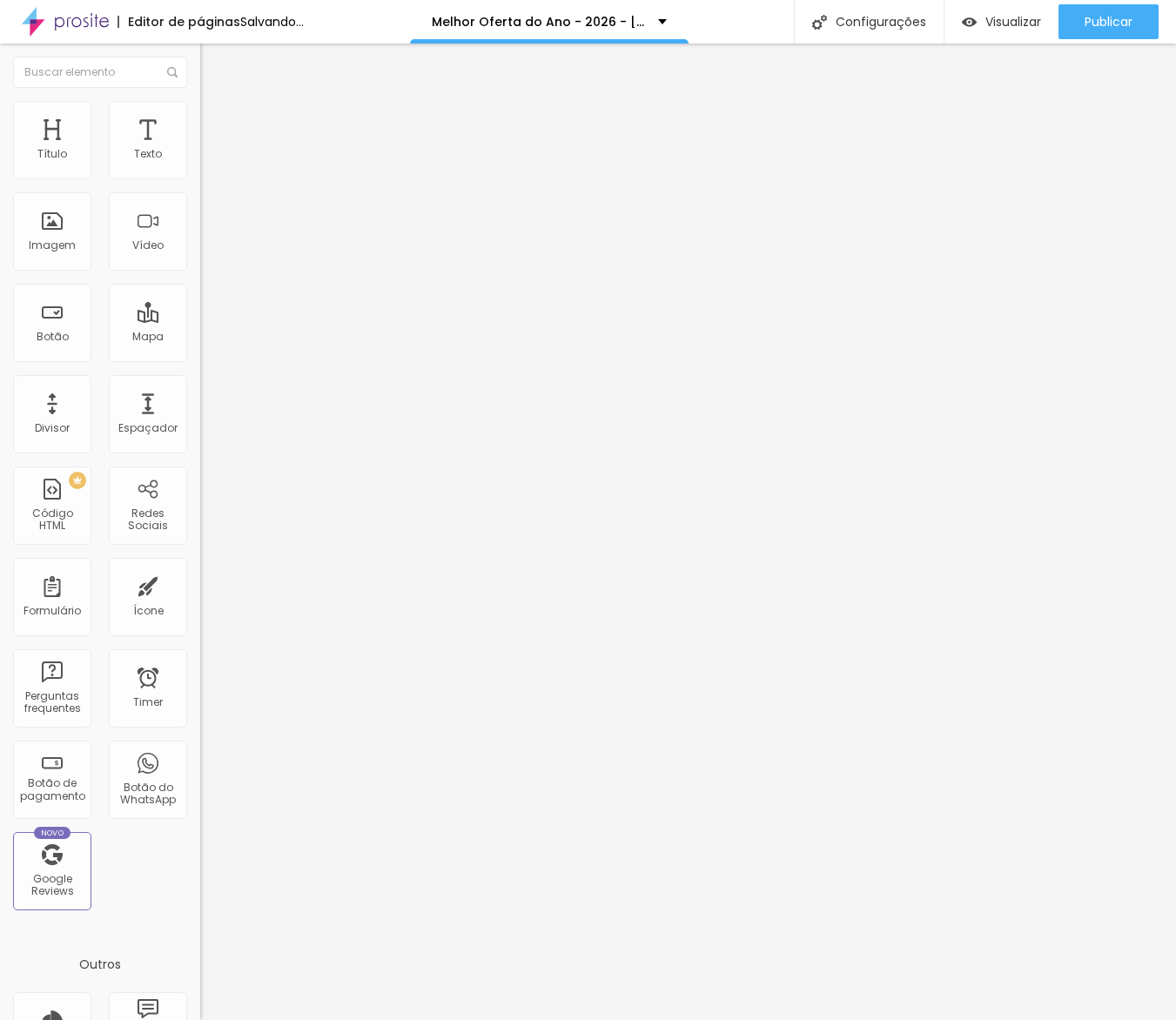
type input "25"
type input "20"
type input "15"
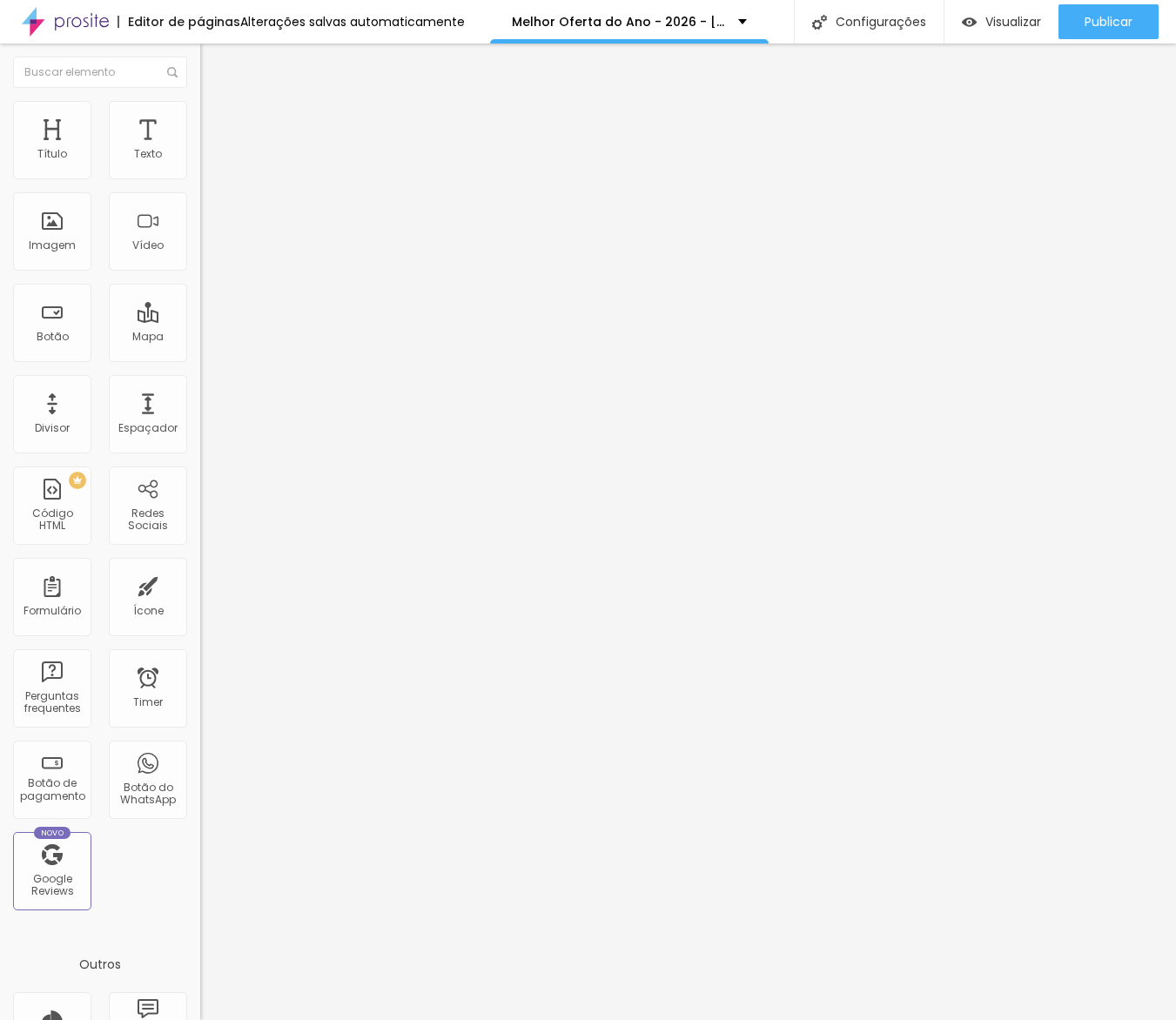
drag, startPoint x: 70, startPoint y: 187, endPoint x: 31, endPoint y: 196, distance: 40.0
type input "15"
click at [200, 179] on input "range" at bounding box center [256, 172] width 112 height 14
type input "1"
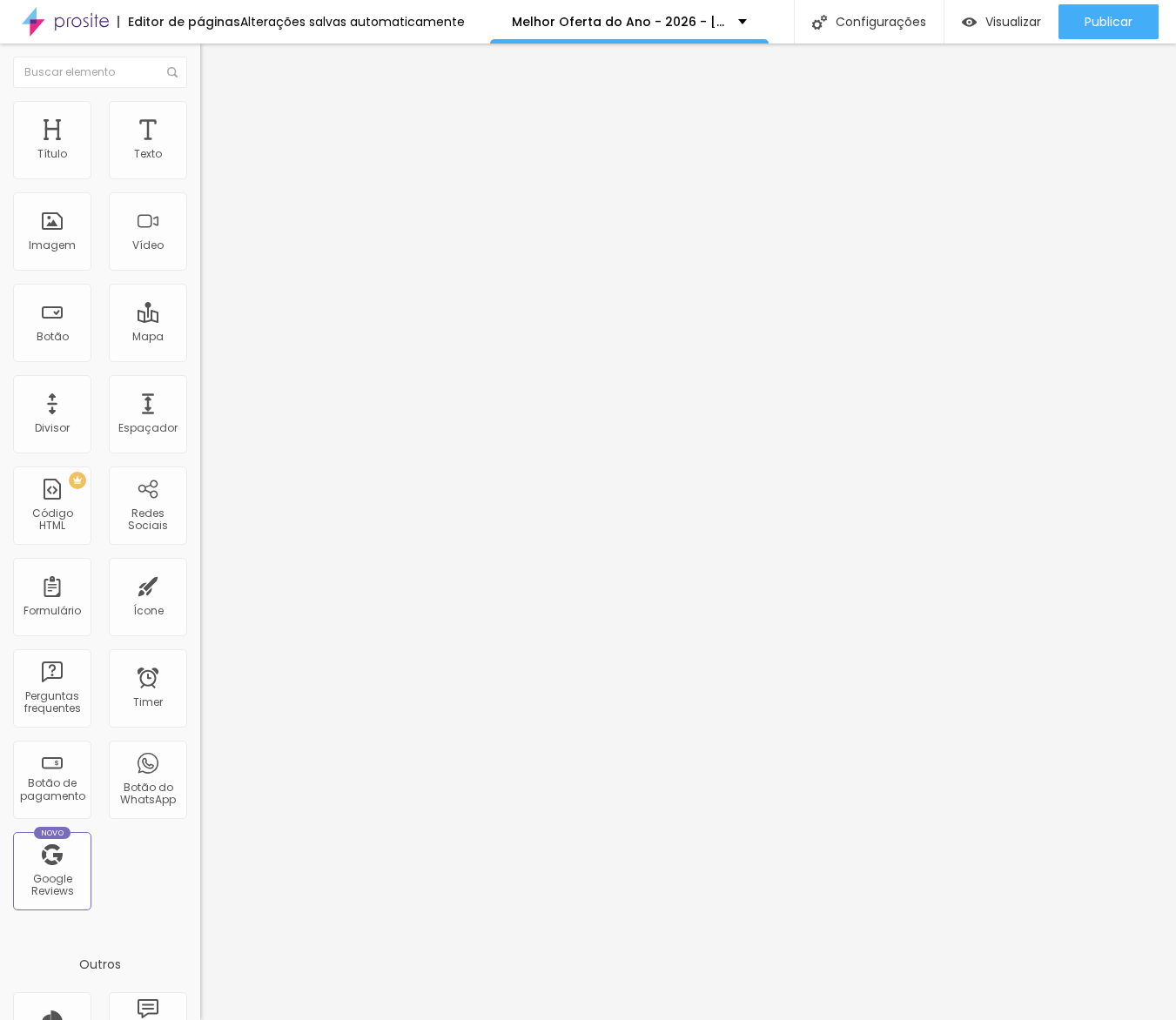
type input "18"
type input "200"
drag, startPoint x: 50, startPoint y: 218, endPoint x: 291, endPoint y: 224, distance: 241.1
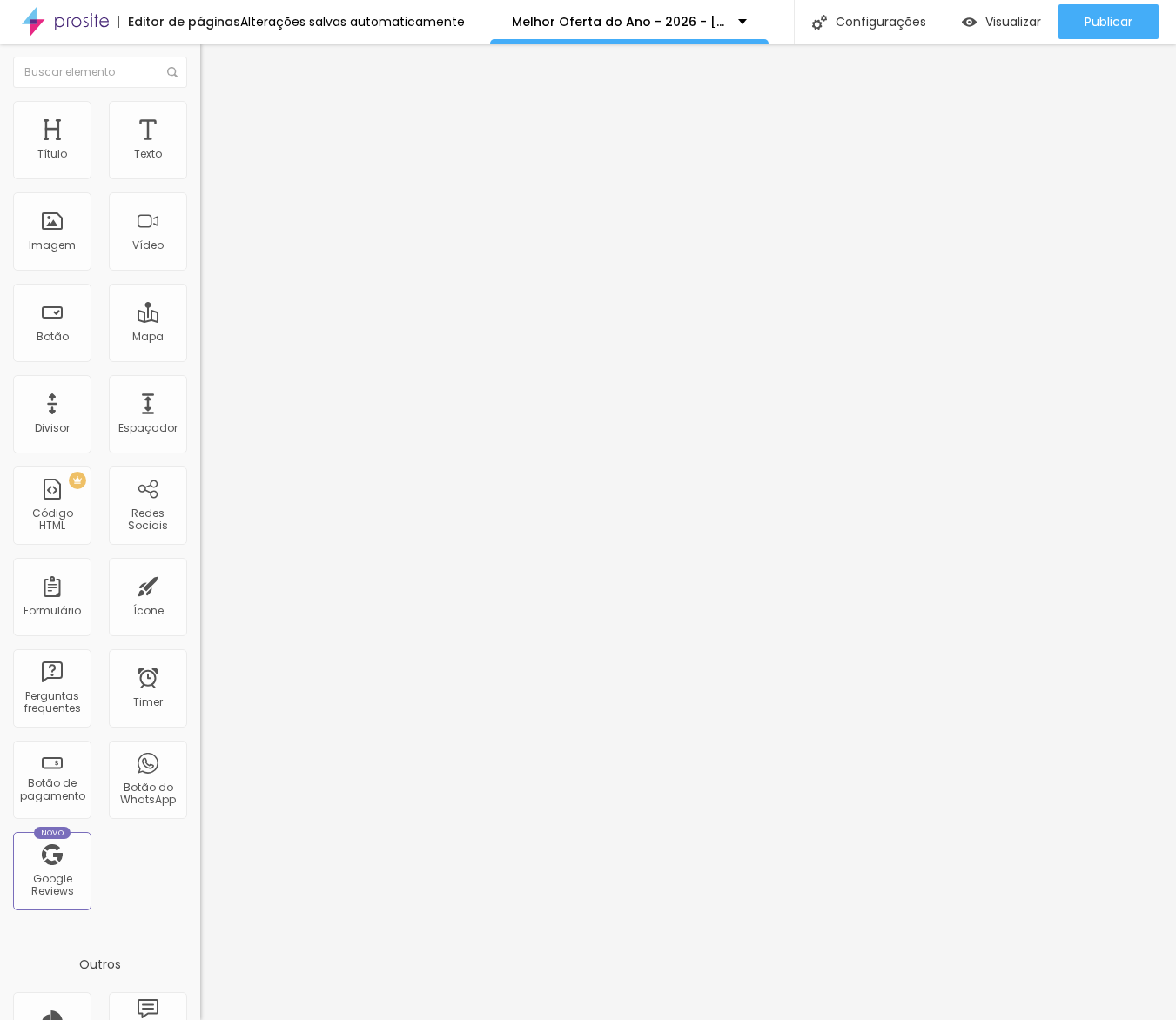
type input "200"
click at [291, 383] on input "range" at bounding box center [256, 390] width 112 height 14
click at [1111, 23] on span "Publicar" at bounding box center [1109, 22] width 48 height 14
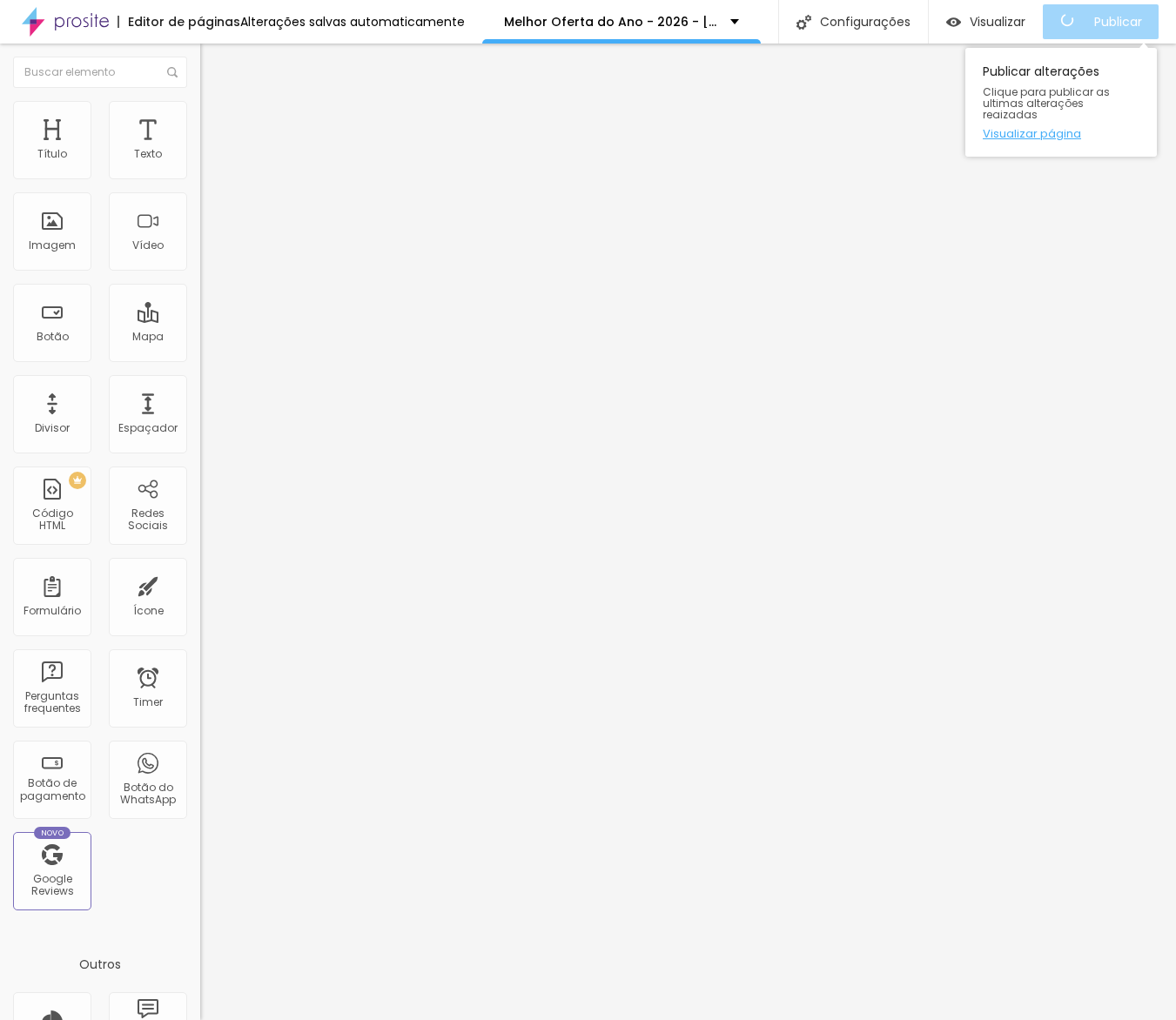
click at [1063, 128] on link "Visualizar página" at bounding box center [1061, 133] width 157 height 11
click at [1092, 27] on span "Publicar" at bounding box center [1109, 22] width 48 height 14
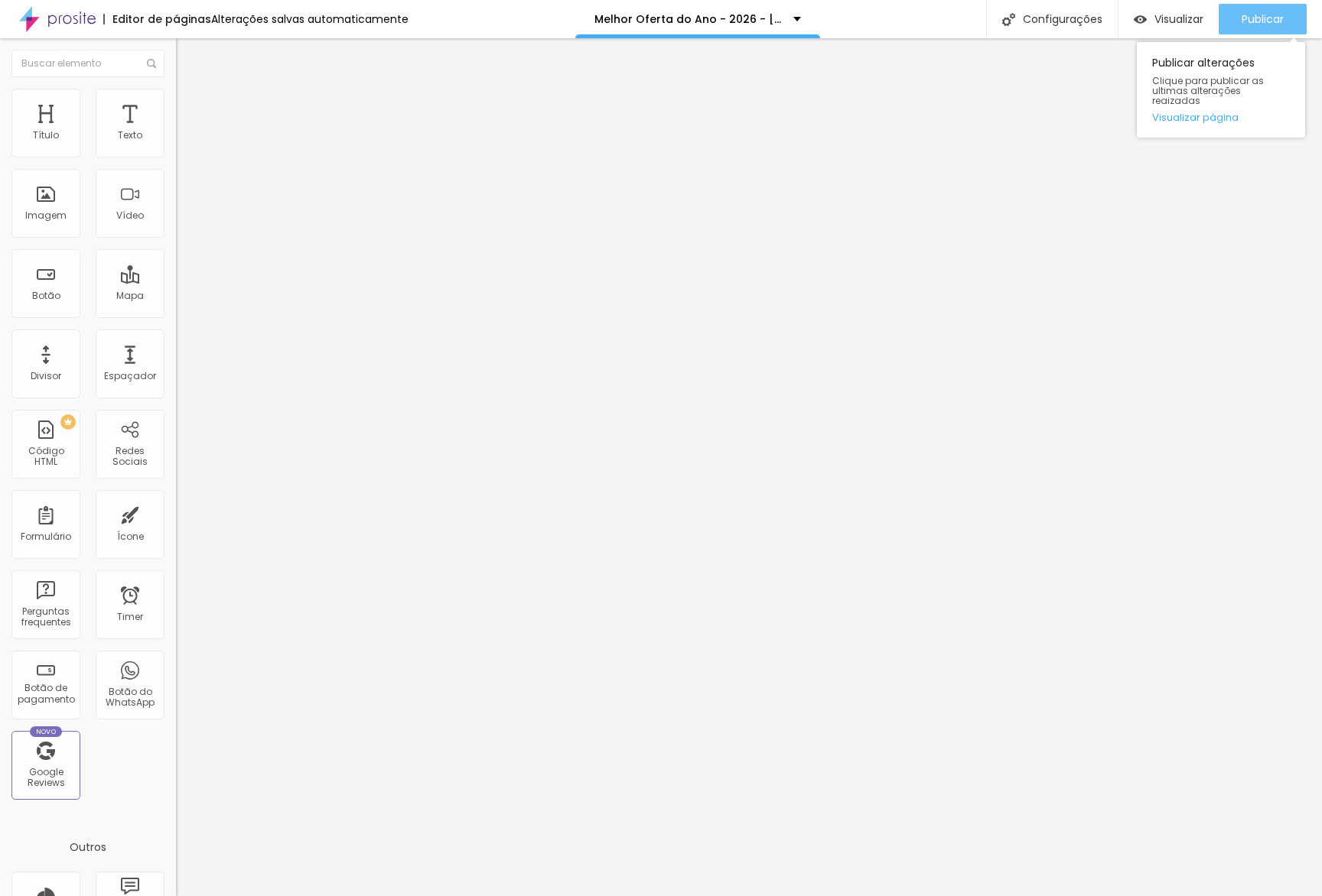
click at [1032, 27] on div "Publicar" at bounding box center [1262, 18] width 42 height 31
click at [1032, 112] on link "Visualizar página" at bounding box center [1220, 117] width 138 height 10
drag, startPoint x: 1278, startPoint y: 82, endPoint x: 1282, endPoint y: 118, distance: 36.2
click at [1032, 95] on span "Clique para publicar as ultimas alterações reaizadas" at bounding box center [1220, 90] width 138 height 31
click at [1032, 23] on span "Publicar" at bounding box center [1262, 19] width 42 height 12
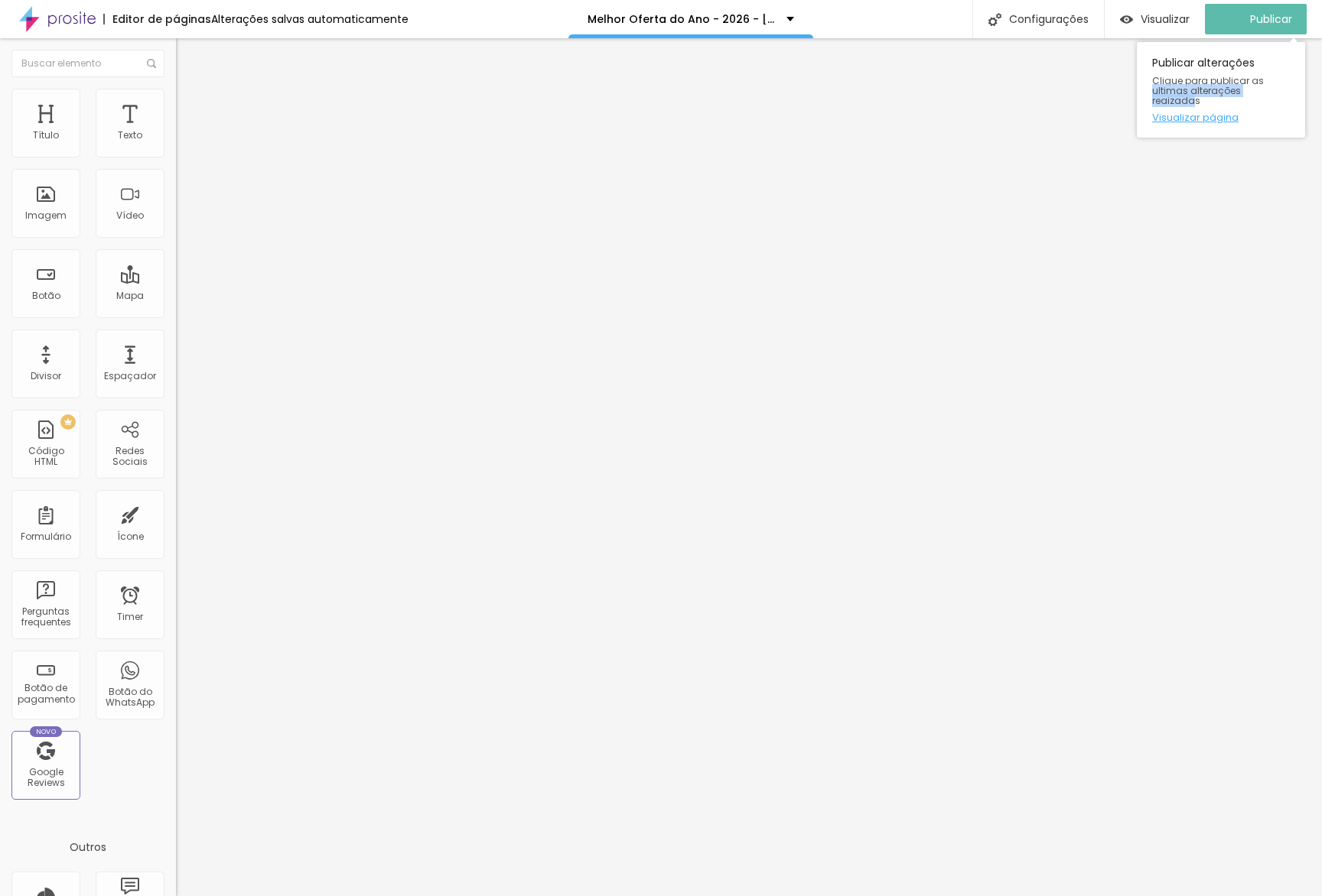
click at [1032, 112] on link "Visualizar página" at bounding box center [1220, 117] width 138 height 10
click at [1032, 25] on span "Publicar" at bounding box center [1262, 19] width 42 height 12
click at [176, 315] on input "[URL][DOMAIN_NAME]" at bounding box center [267, 307] width 183 height 15
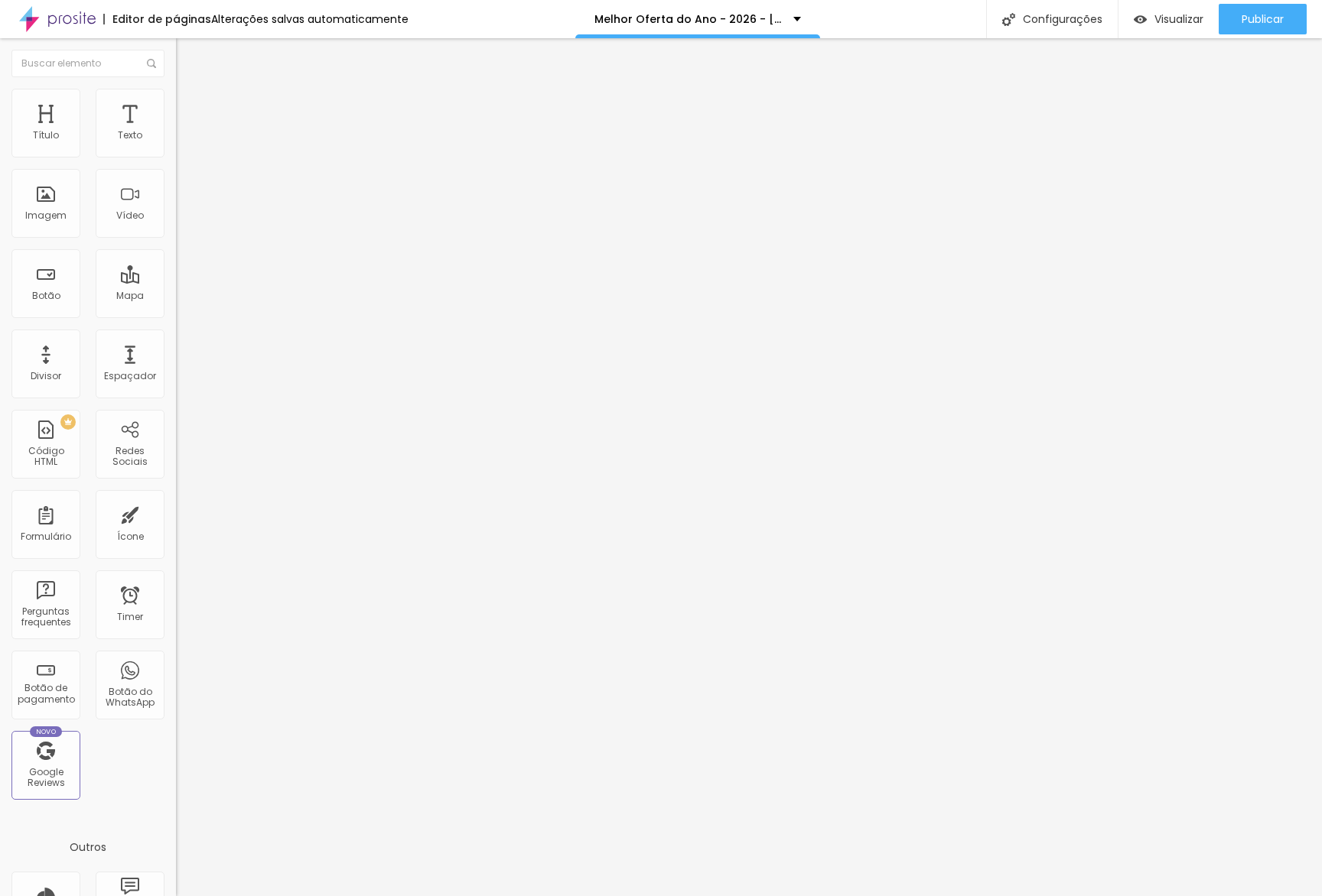
click at [176, 315] on input "[URL][DOMAIN_NAME]" at bounding box center [267, 307] width 183 height 15
paste input "[DOMAIN_NAME][URL]"
type input "[URL][DOMAIN_NAME]"
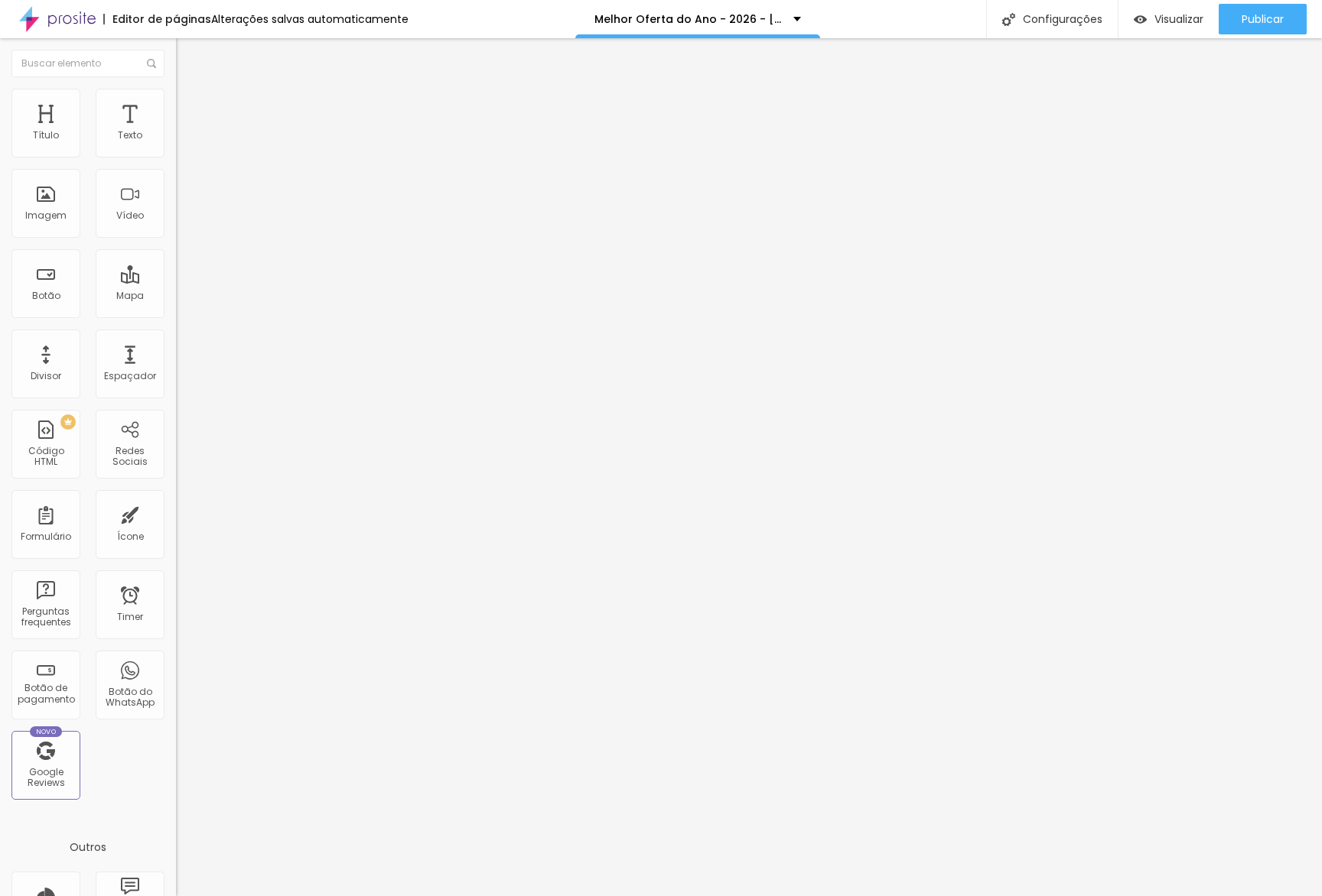
click at [176, 315] on input "[URL][DOMAIN_NAME]" at bounding box center [267, 307] width 183 height 15
paste input "[DOMAIN_NAME][URL]"
type input "[URL][DOMAIN_NAME]"
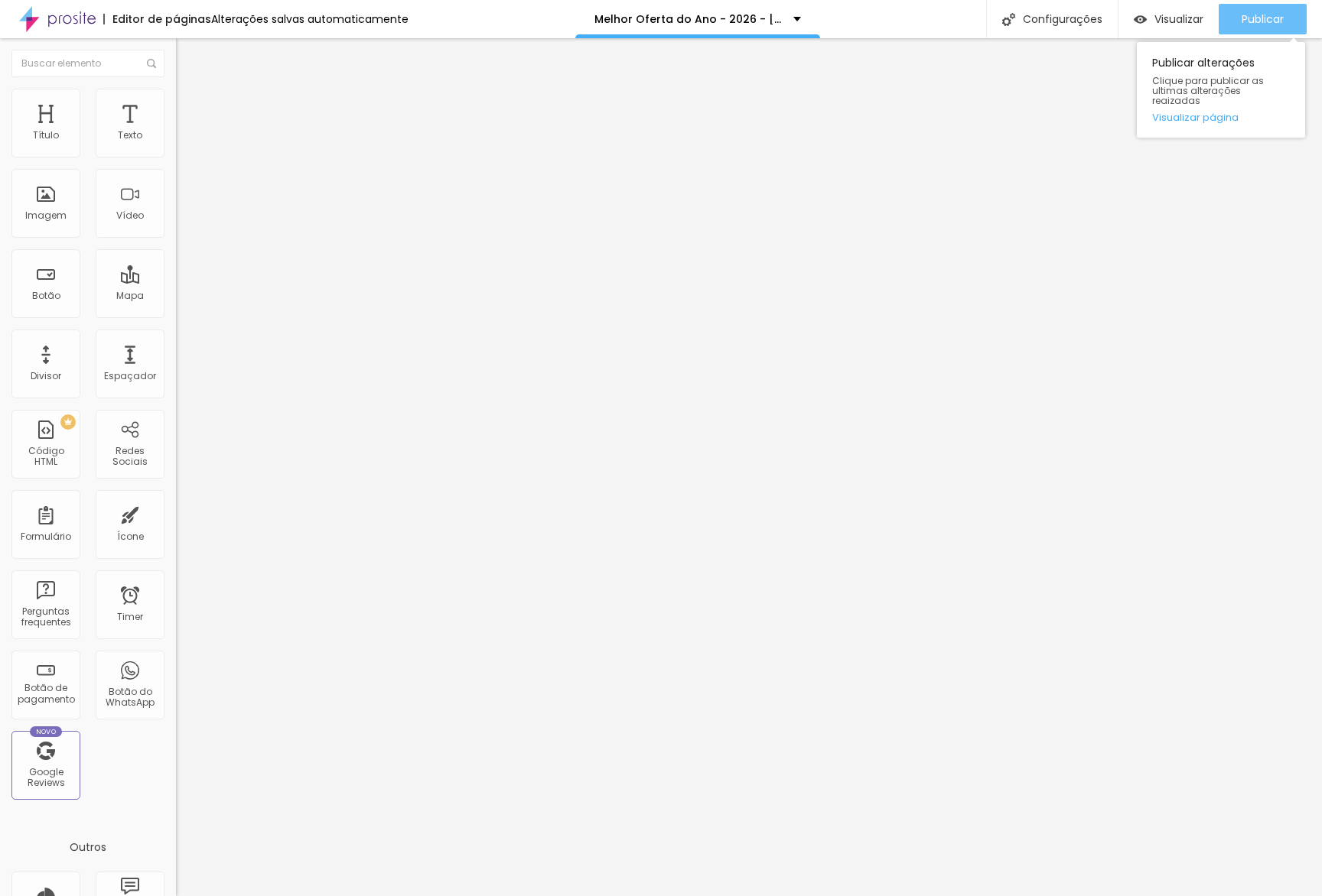
click at [1304, 28] on button "Publicar" at bounding box center [1262, 18] width 88 height 31
click at [1223, 112] on link "Visualizar página" at bounding box center [1220, 117] width 138 height 10
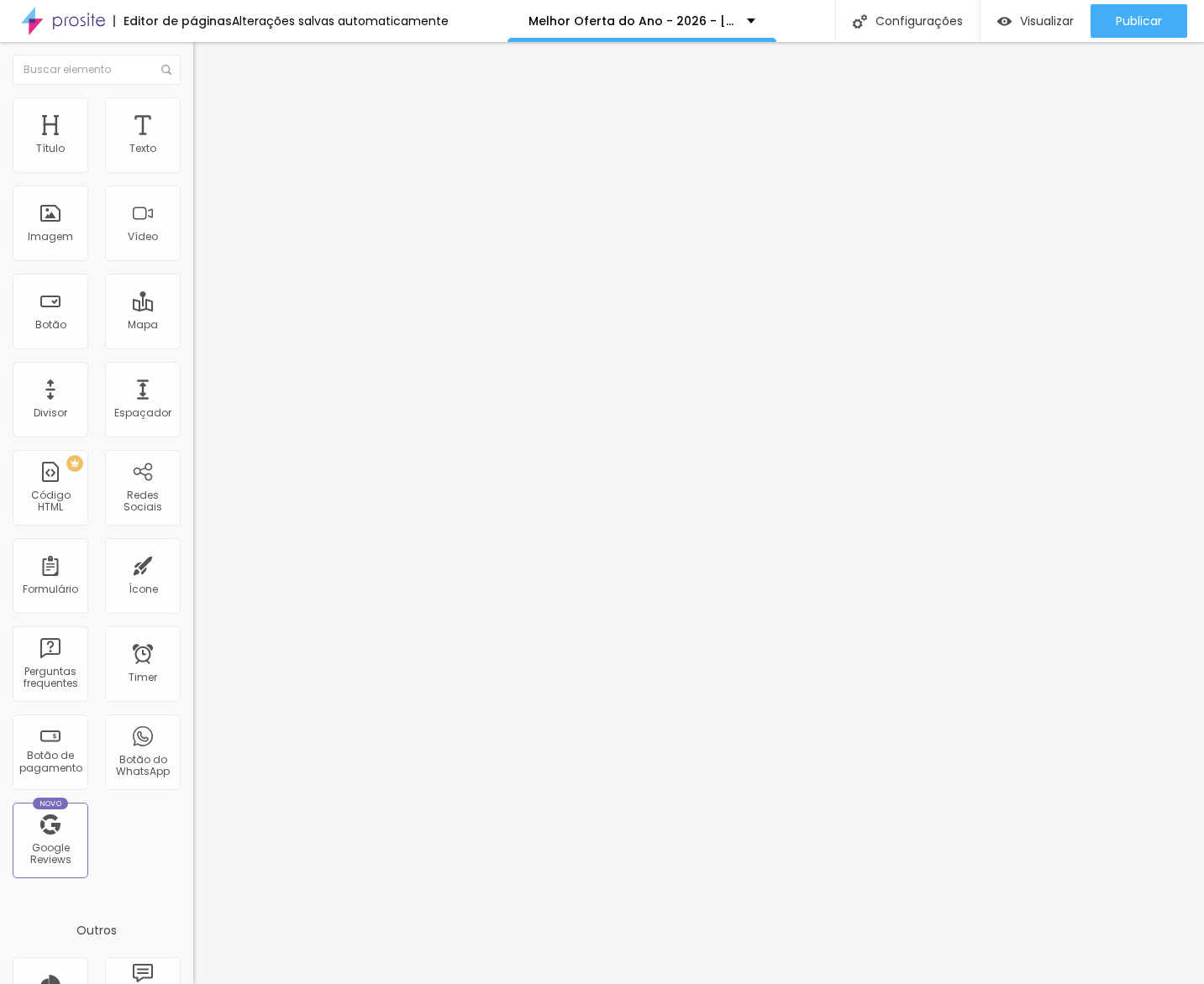
click at [193, 158] on input "Saiba mais" at bounding box center [293, 148] width 201 height 16
paste input "Más información."
type input "Más información"
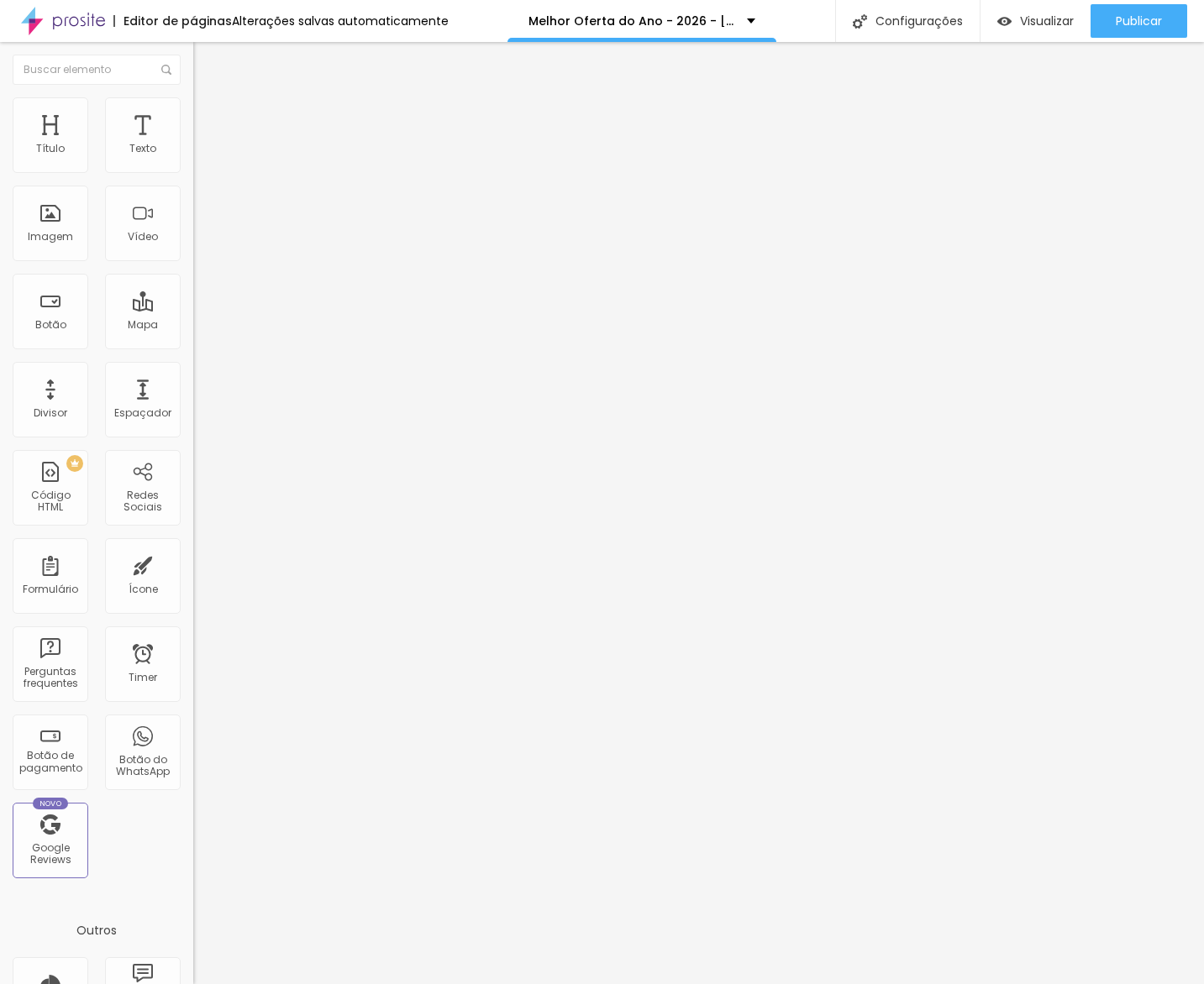
drag, startPoint x: 46, startPoint y: 160, endPoint x: 49, endPoint y: 179, distance: 19.2
click at [193, 141] on div "Texto" at bounding box center [289, 136] width 193 height 10
click at [193, 158] on input "Saiba mais" at bounding box center [293, 148] width 201 height 16
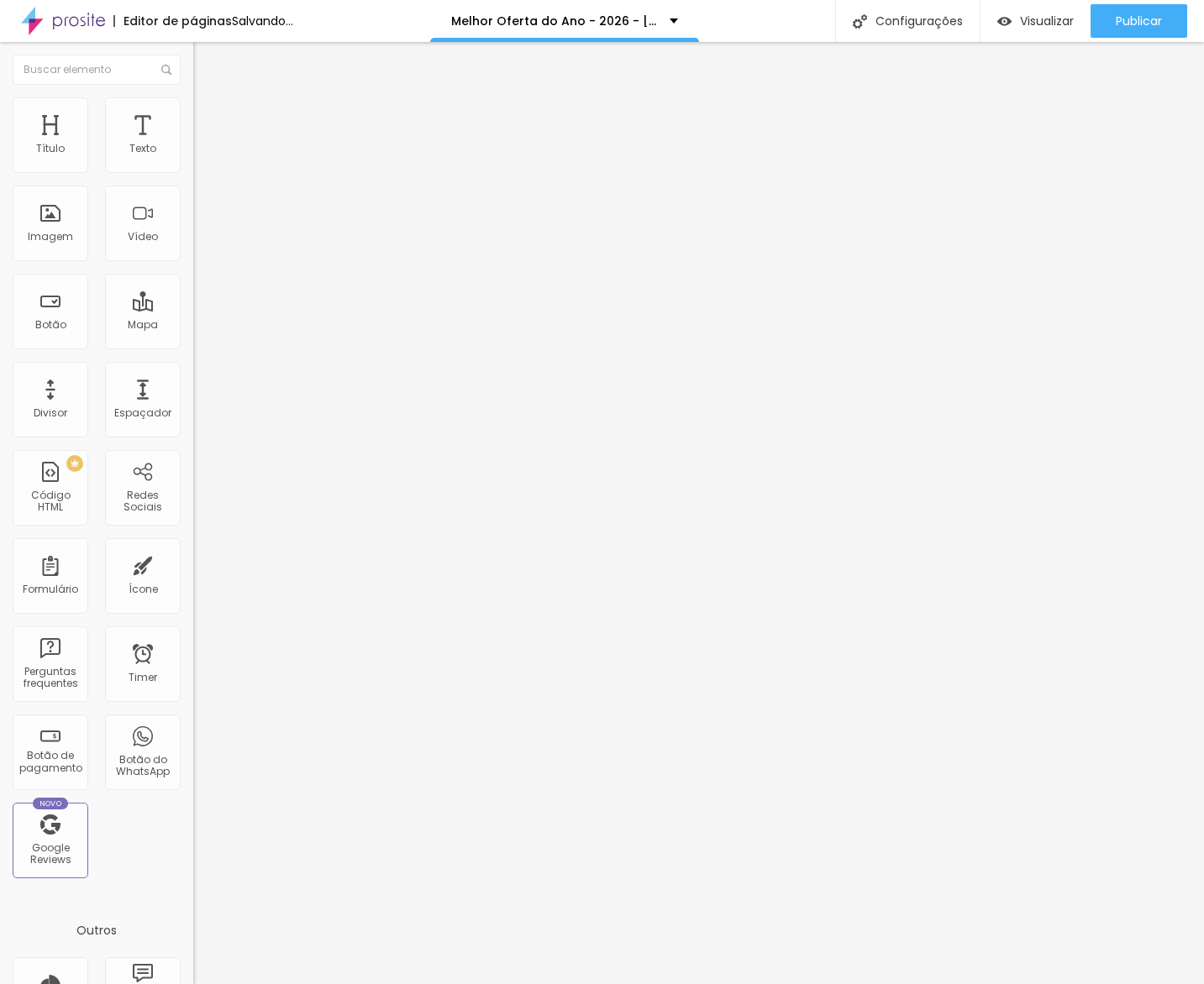
paste input "Más información."
type input "Más información"
click at [193, 346] on input "[URL][DOMAIN_NAME]" at bounding box center [293, 337] width 201 height 16
click at [193, 158] on input "Falar por WhatsApp" at bounding box center [293, 148] width 201 height 16
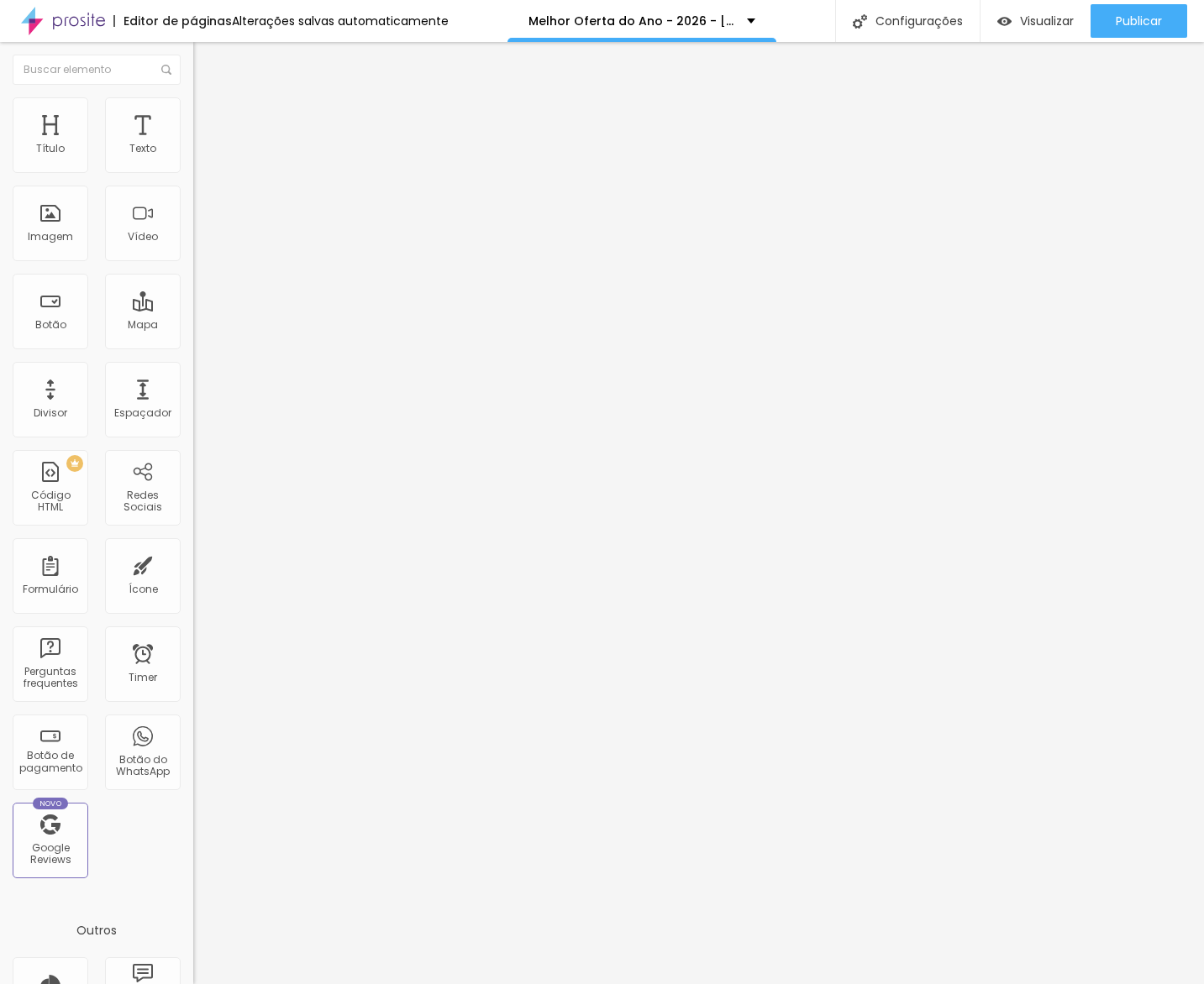
click at [193, 158] on input "Falar por WhatsApp" at bounding box center [293, 148] width 201 height 16
paste input "Habla"
type input "Habla por WhatsApp"
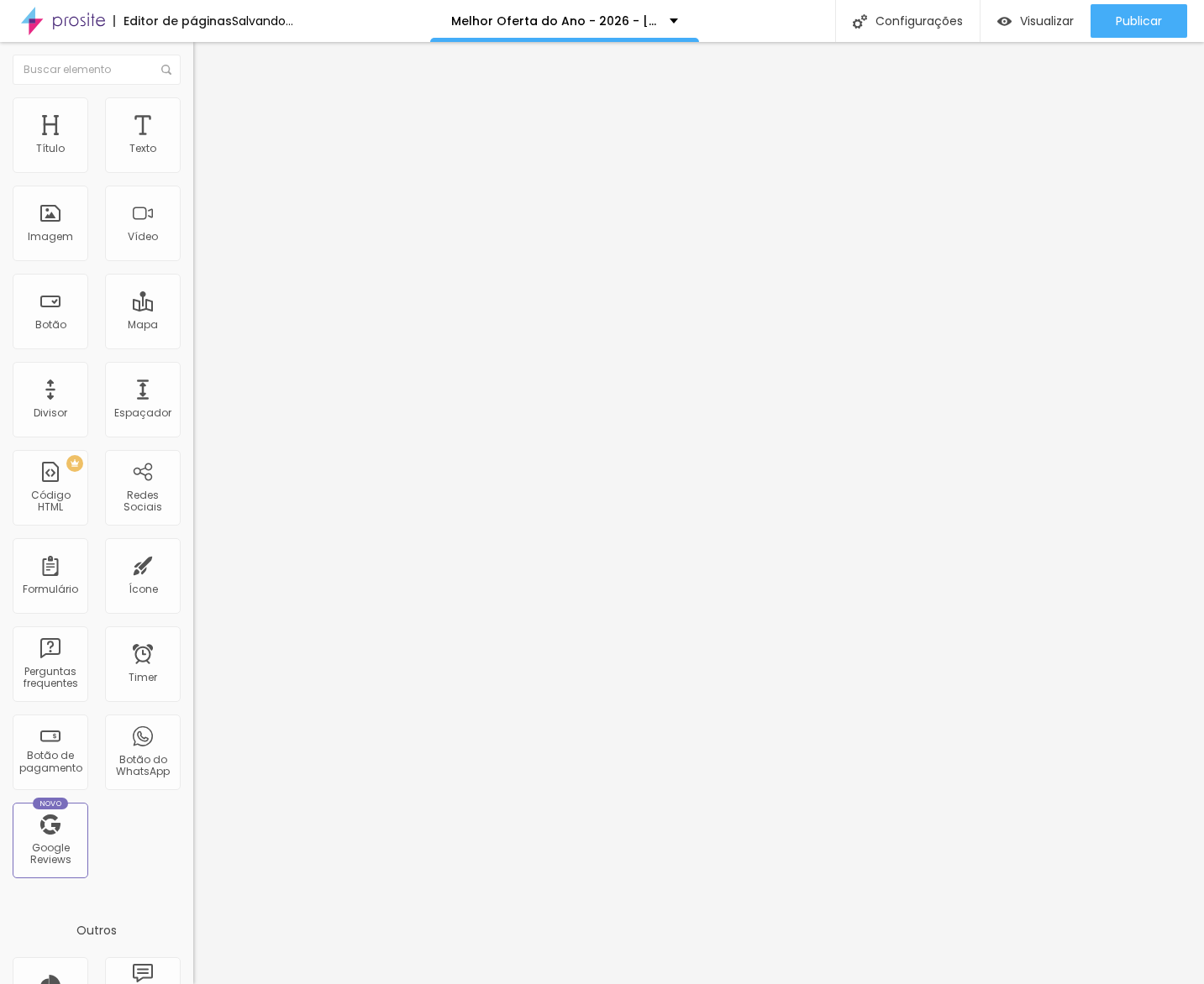
click at [193, 158] on input "Falar por WhatsApp" at bounding box center [293, 148] width 201 height 16
paste input "Habla"
type input "Habla por WhatsApp"
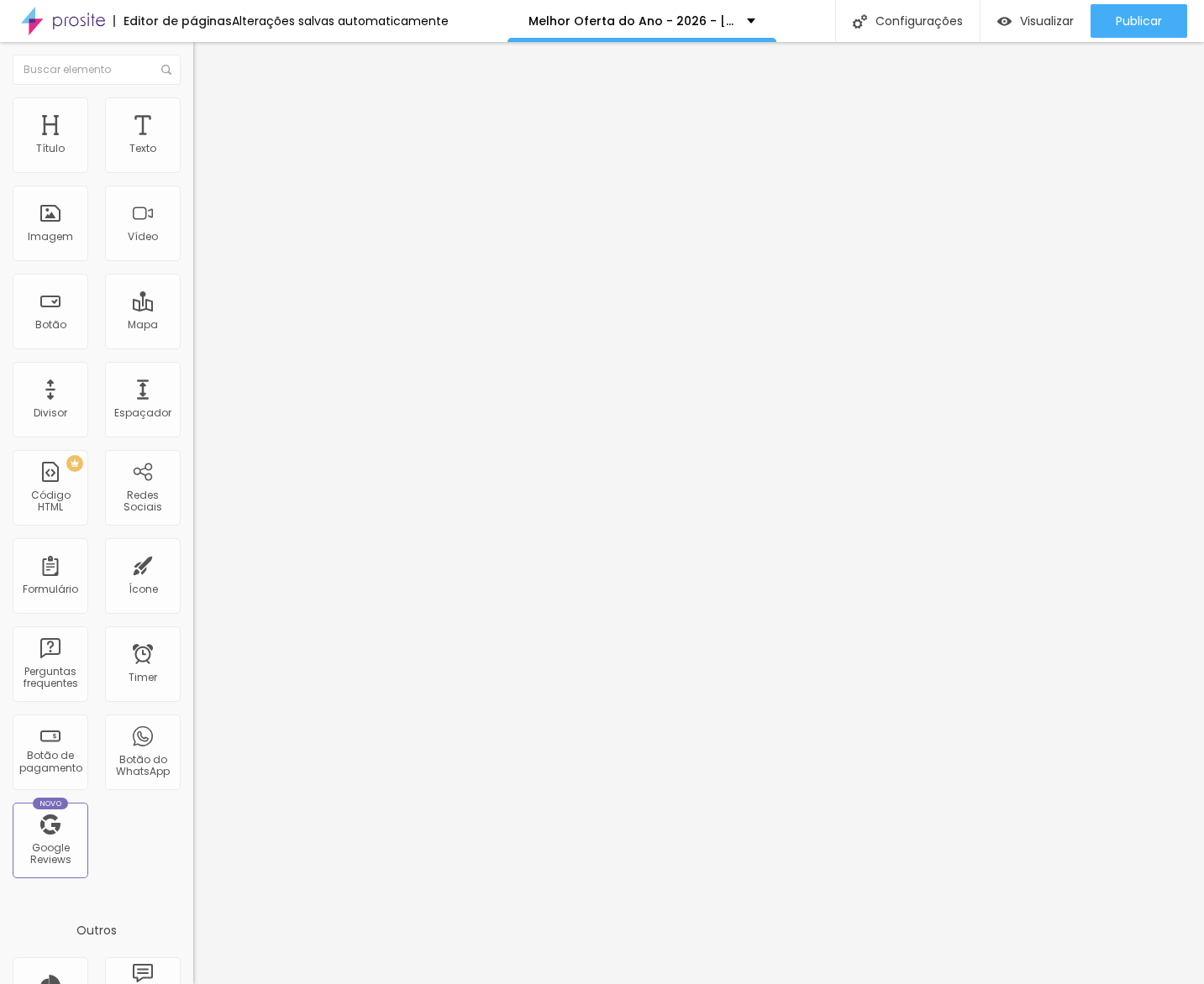
click at [193, 178] on span "Editar perguntas" at bounding box center [240, 171] width 95 height 14
drag, startPoint x: 562, startPoint y: 554, endPoint x: 325, endPoint y: 377, distance: 295.8
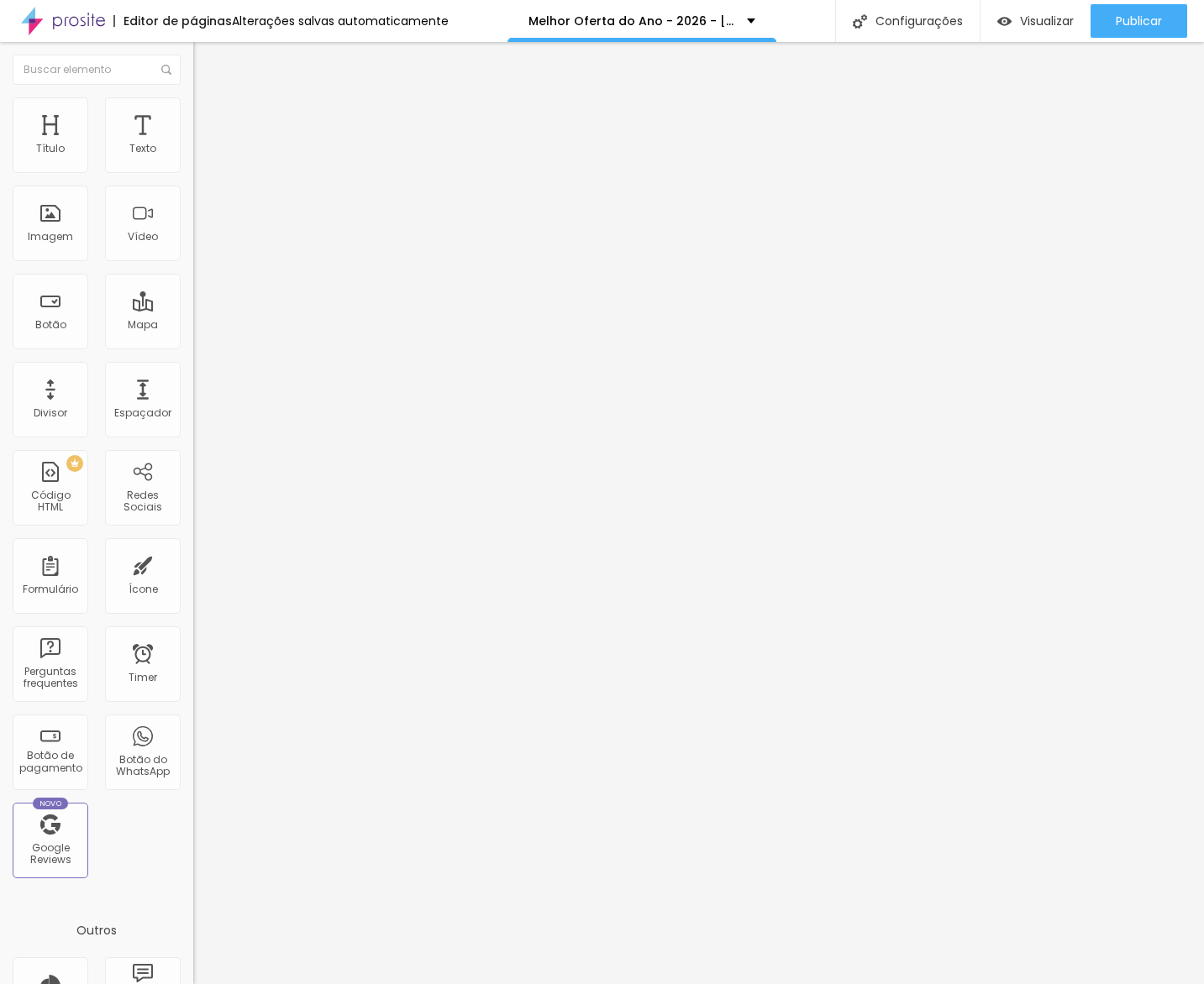
paste div
drag, startPoint x: 676, startPoint y: 465, endPoint x: 314, endPoint y: 457, distance: 362.1
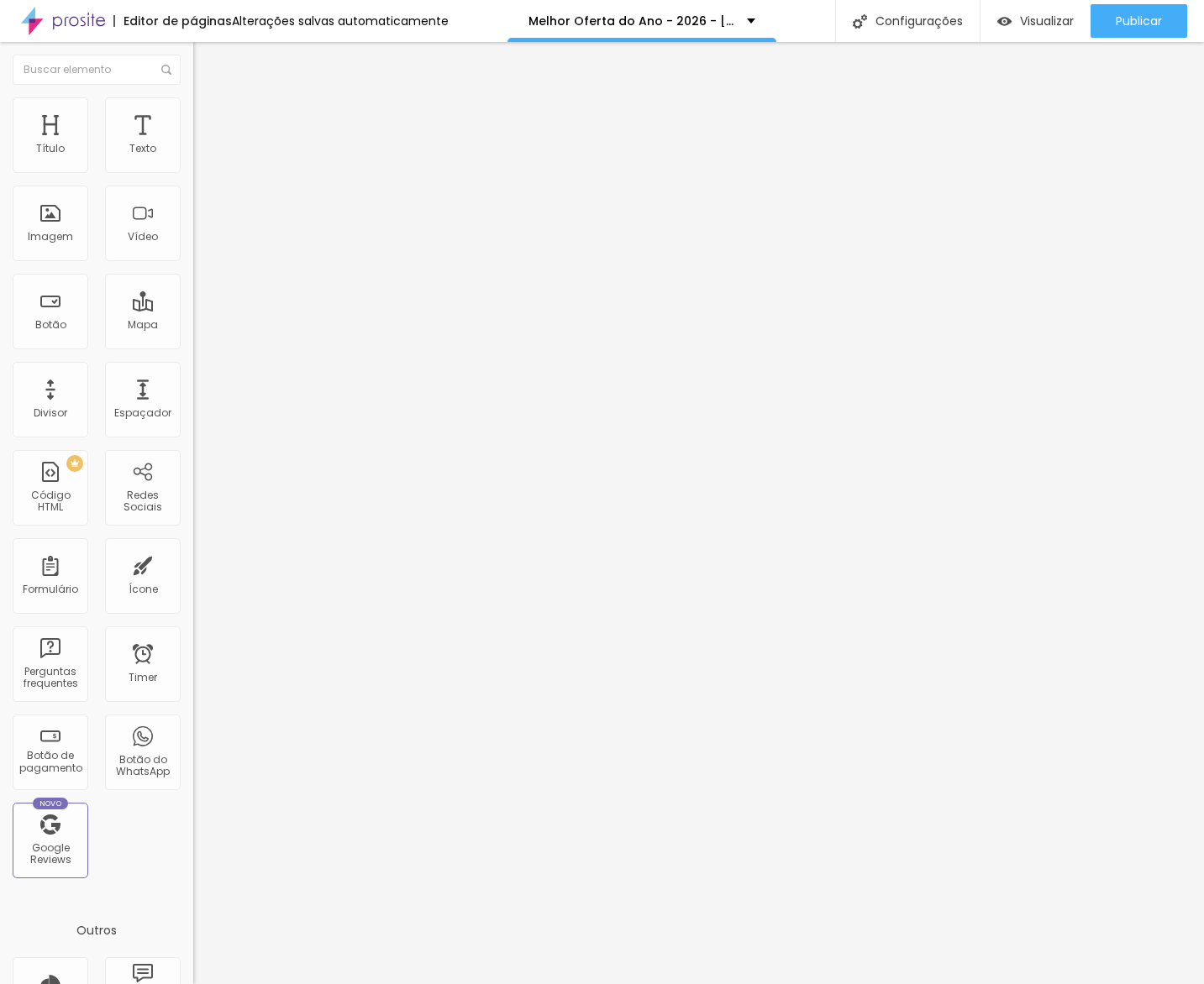
drag, startPoint x: 415, startPoint y: 305, endPoint x: 465, endPoint y: 353, distance: 69.3
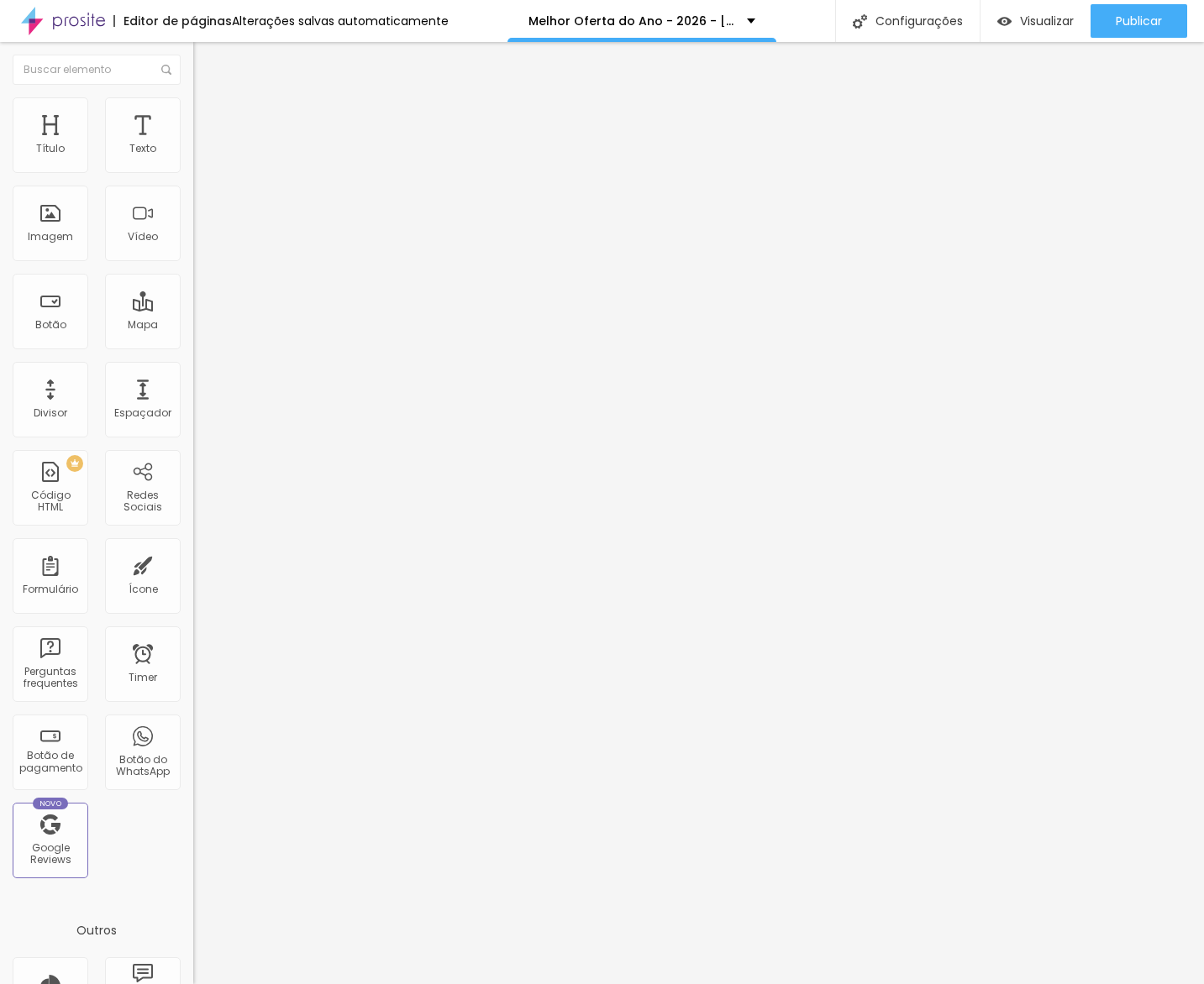
drag, startPoint x: 672, startPoint y: 571, endPoint x: 274, endPoint y: 423, distance: 424.6
drag, startPoint x: 712, startPoint y: 466, endPoint x: 253, endPoint y: 447, distance: 459.4
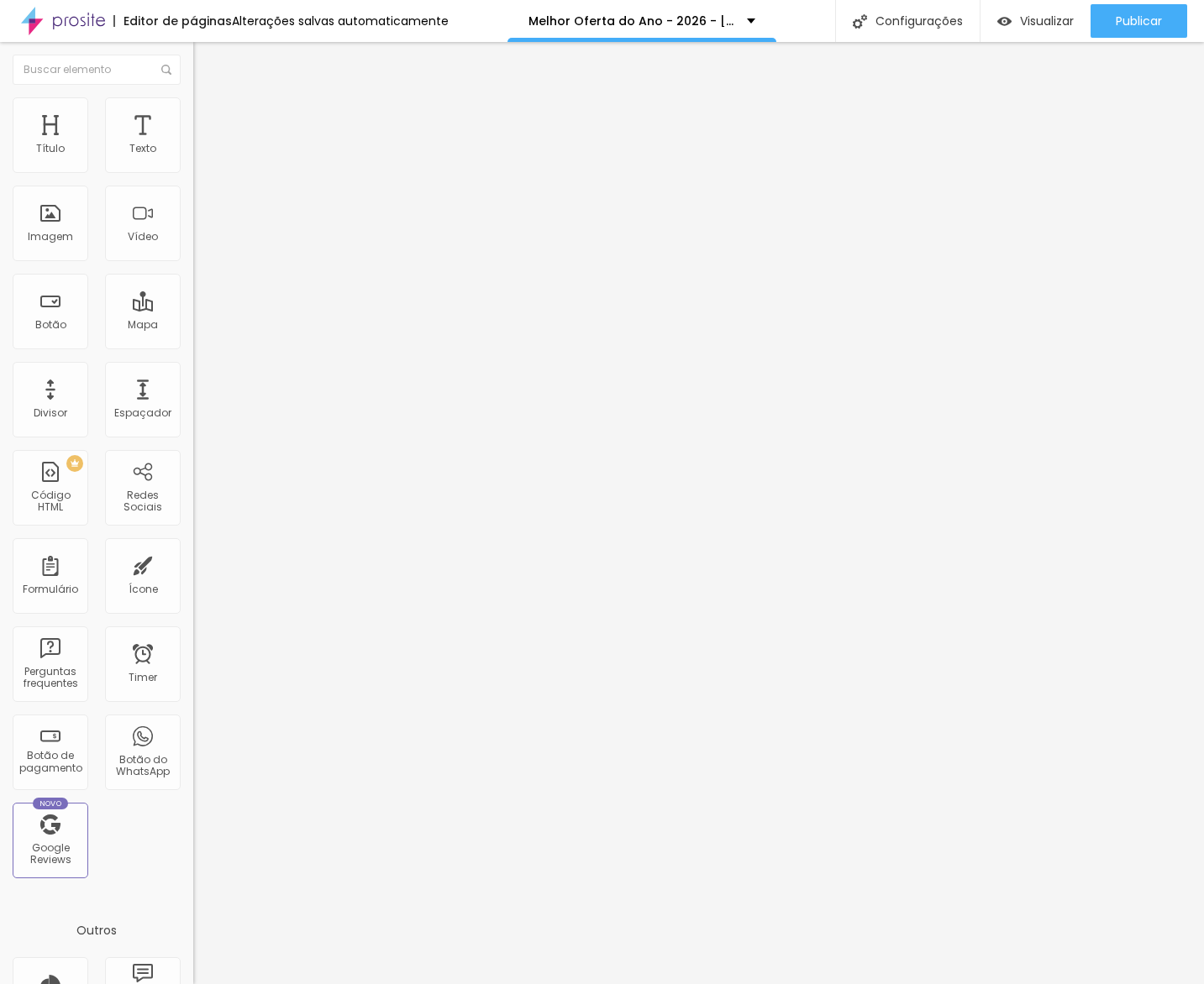
drag, startPoint x: 875, startPoint y: 468, endPoint x: 245, endPoint y: 453, distance: 630.2
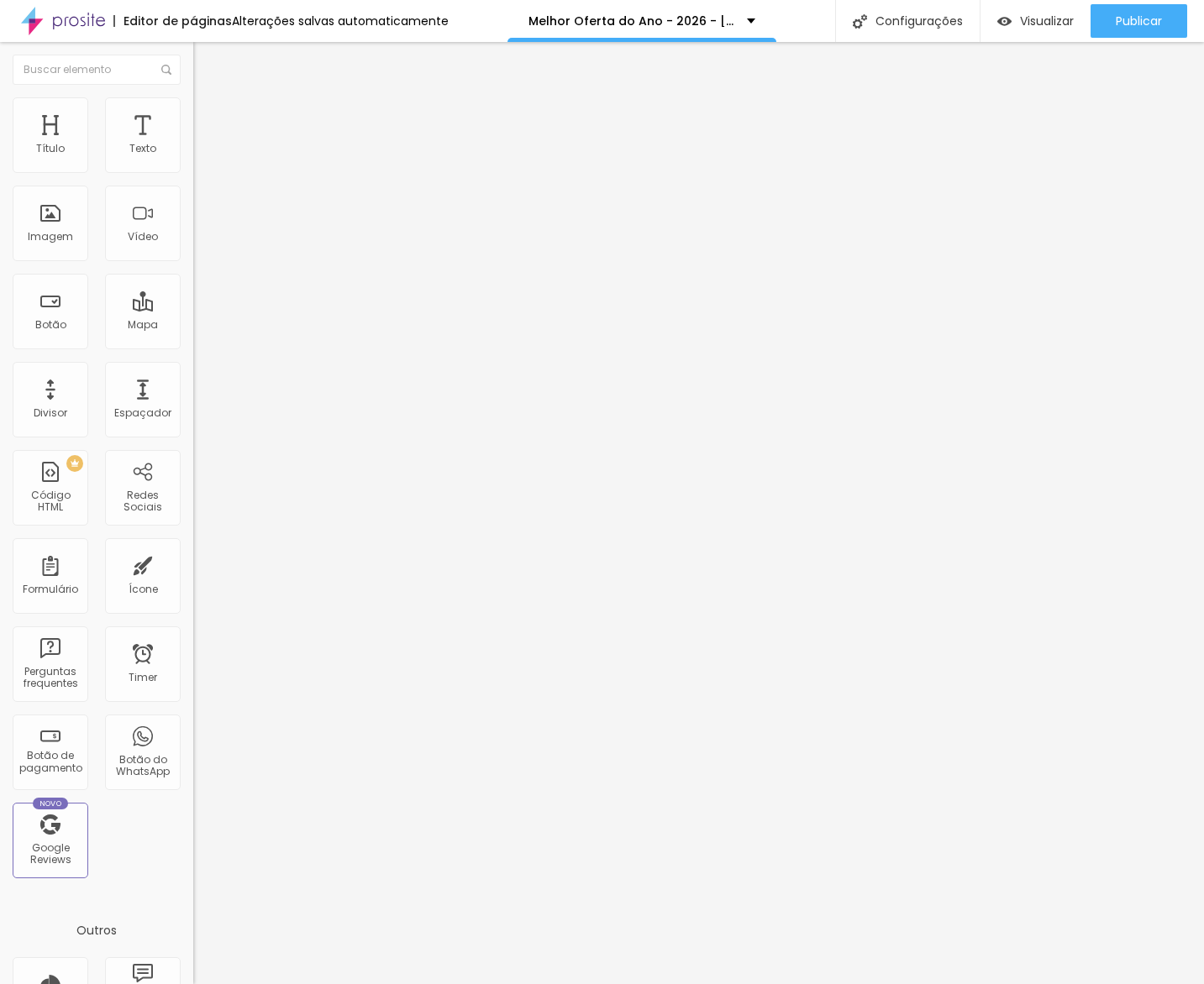
drag, startPoint x: 616, startPoint y: 537, endPoint x: 295, endPoint y: 393, distance: 351.8
drag, startPoint x: 382, startPoint y: 461, endPoint x: 291, endPoint y: 457, distance: 91.1
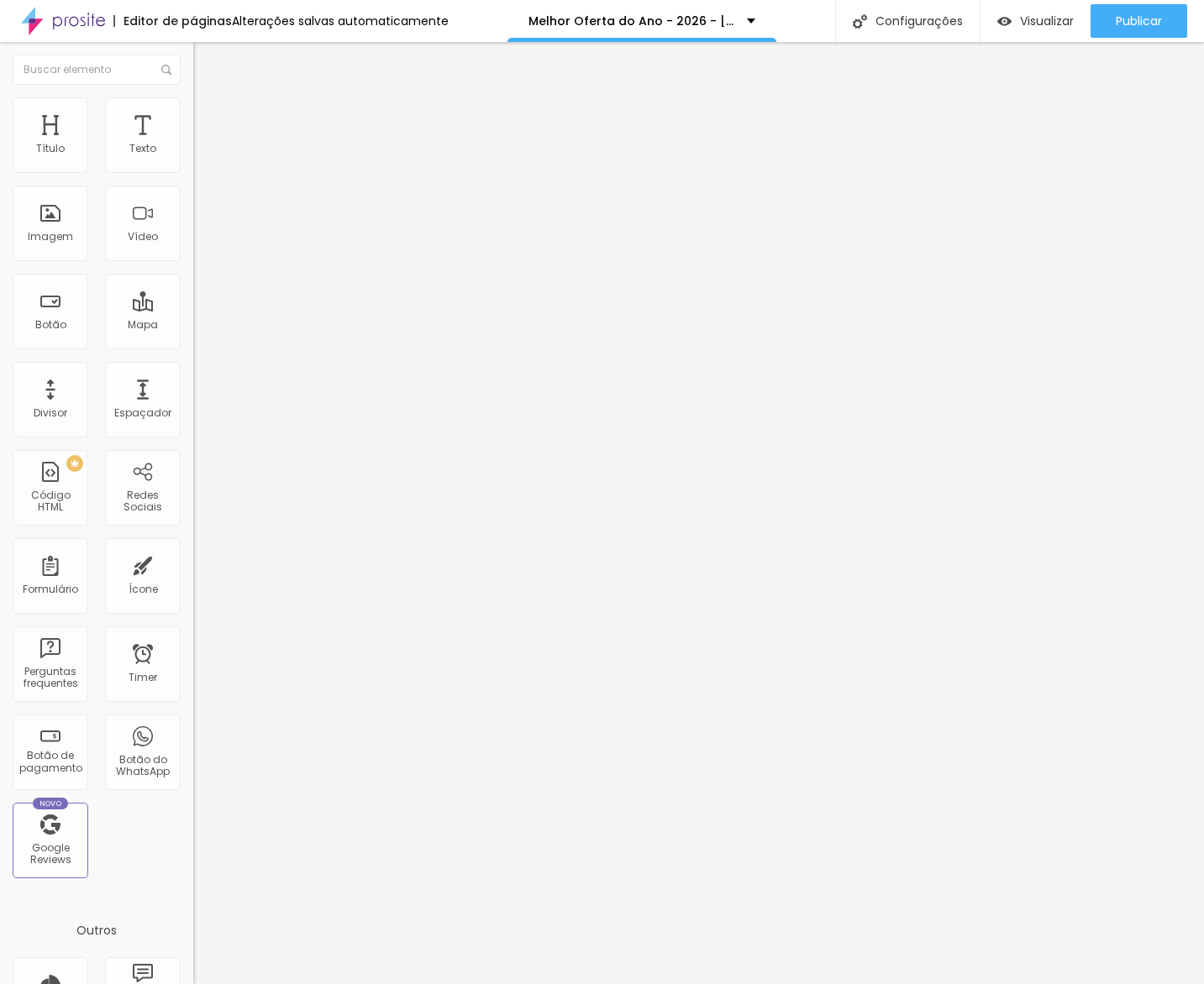
drag, startPoint x: 736, startPoint y: 461, endPoint x: 259, endPoint y: 445, distance: 477.3
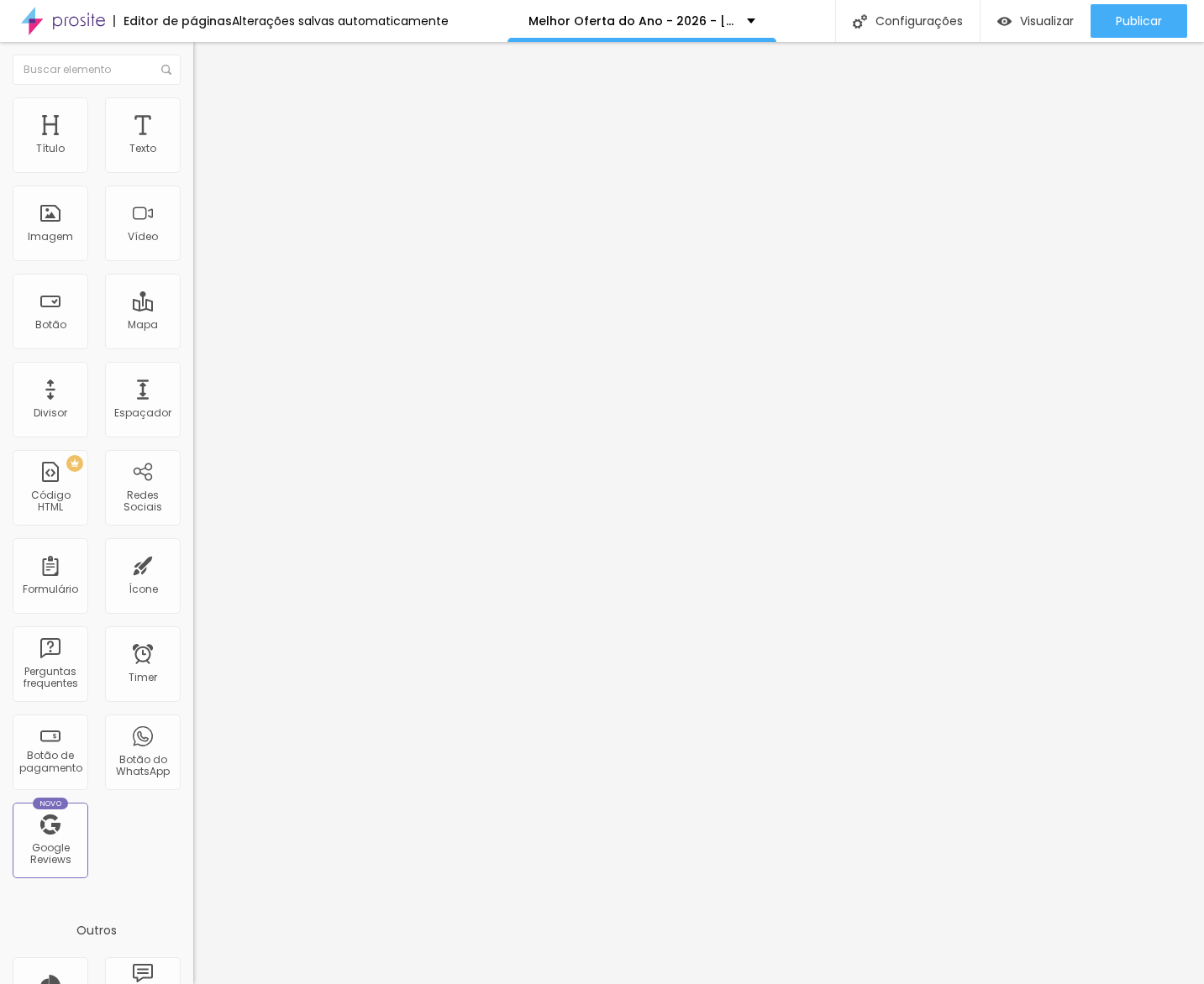
drag, startPoint x: 576, startPoint y: 467, endPoint x: 244, endPoint y: 446, distance: 332.7
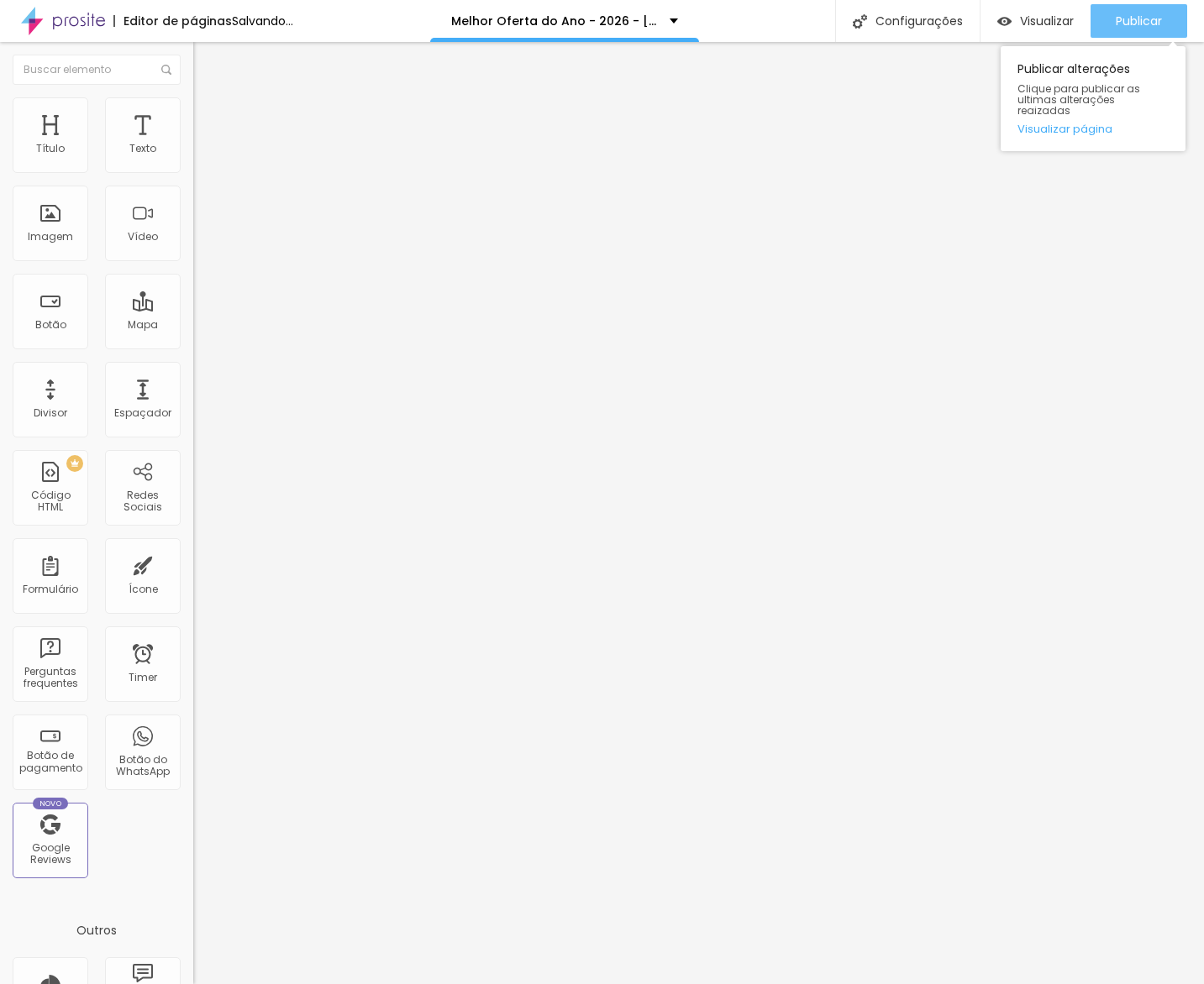
click at [1120, 22] on span "Publicar" at bounding box center [1138, 21] width 46 height 13
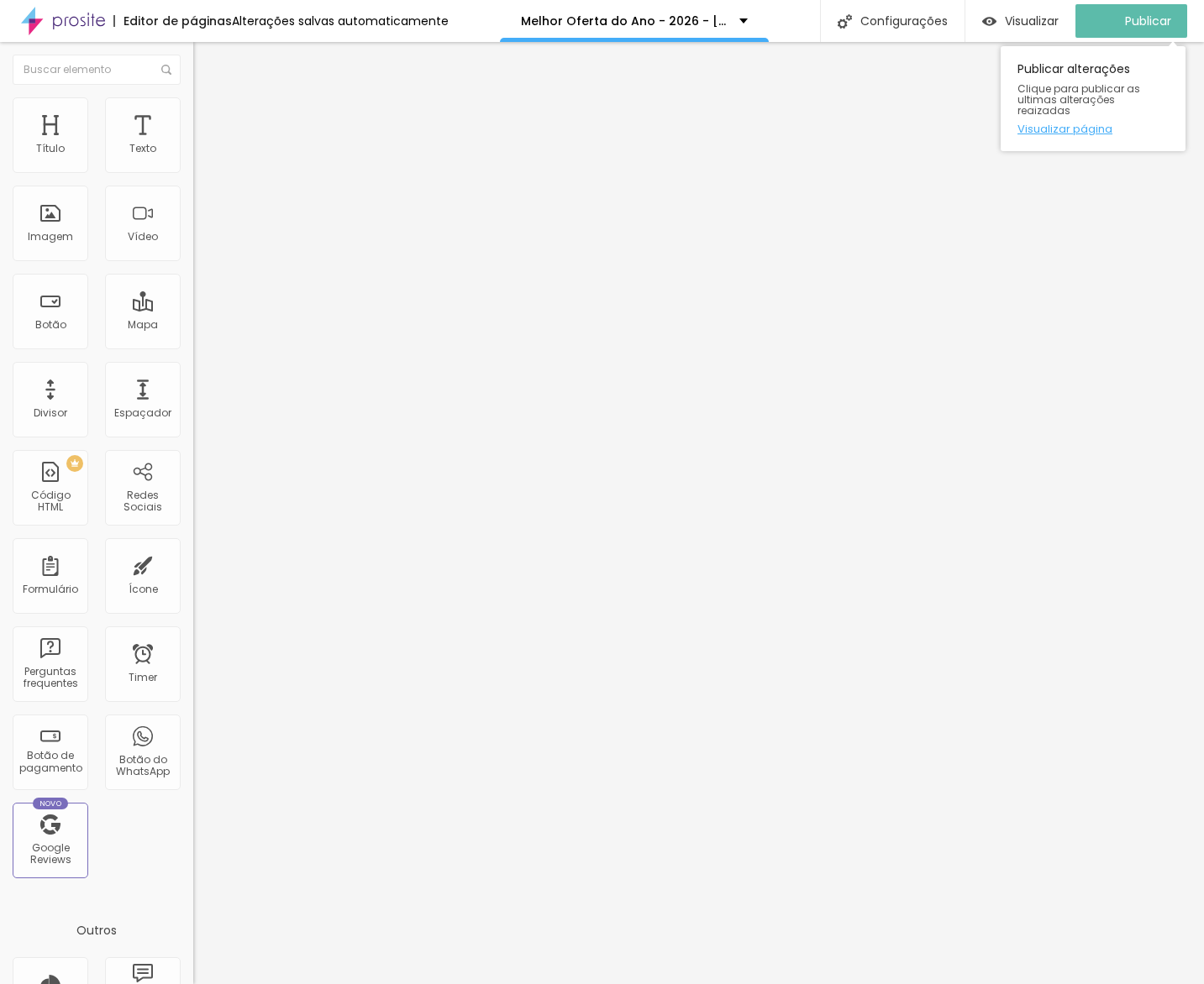
click at [1084, 123] on link "Visualizar página" at bounding box center [1092, 128] width 151 height 11
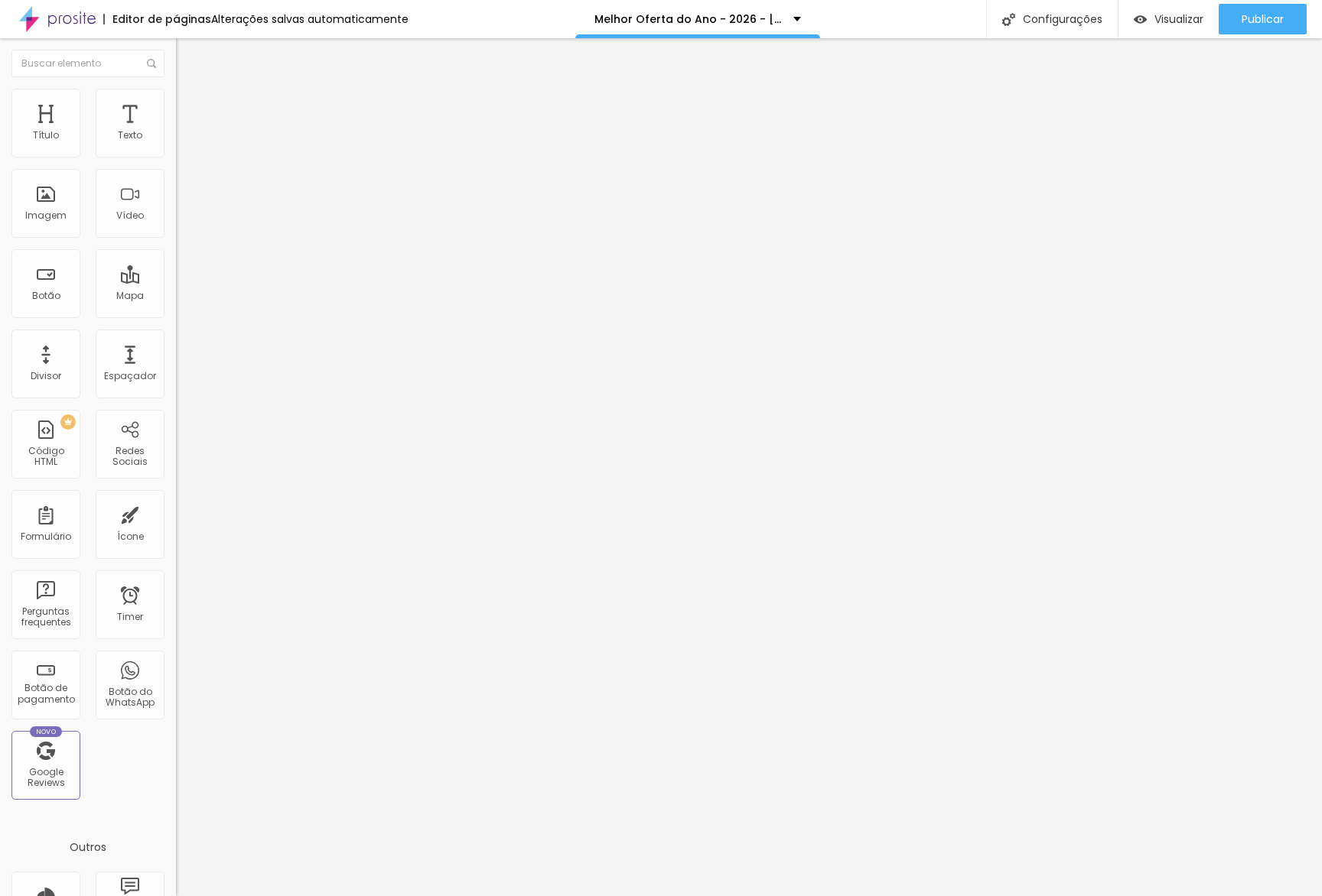
click at [176, 226] on div "<!-- Elfsight Testimonials Slider | Proof Gallery Copy --> < script src = "[URL…" at bounding box center [433, 192] width 514 height 118
click at [72, 226] on div "<!-- Elfsight Testimonials Slider | Proof Gallery Copy --> < script src = "[URL…" at bounding box center [68, 192] width 514 height 118
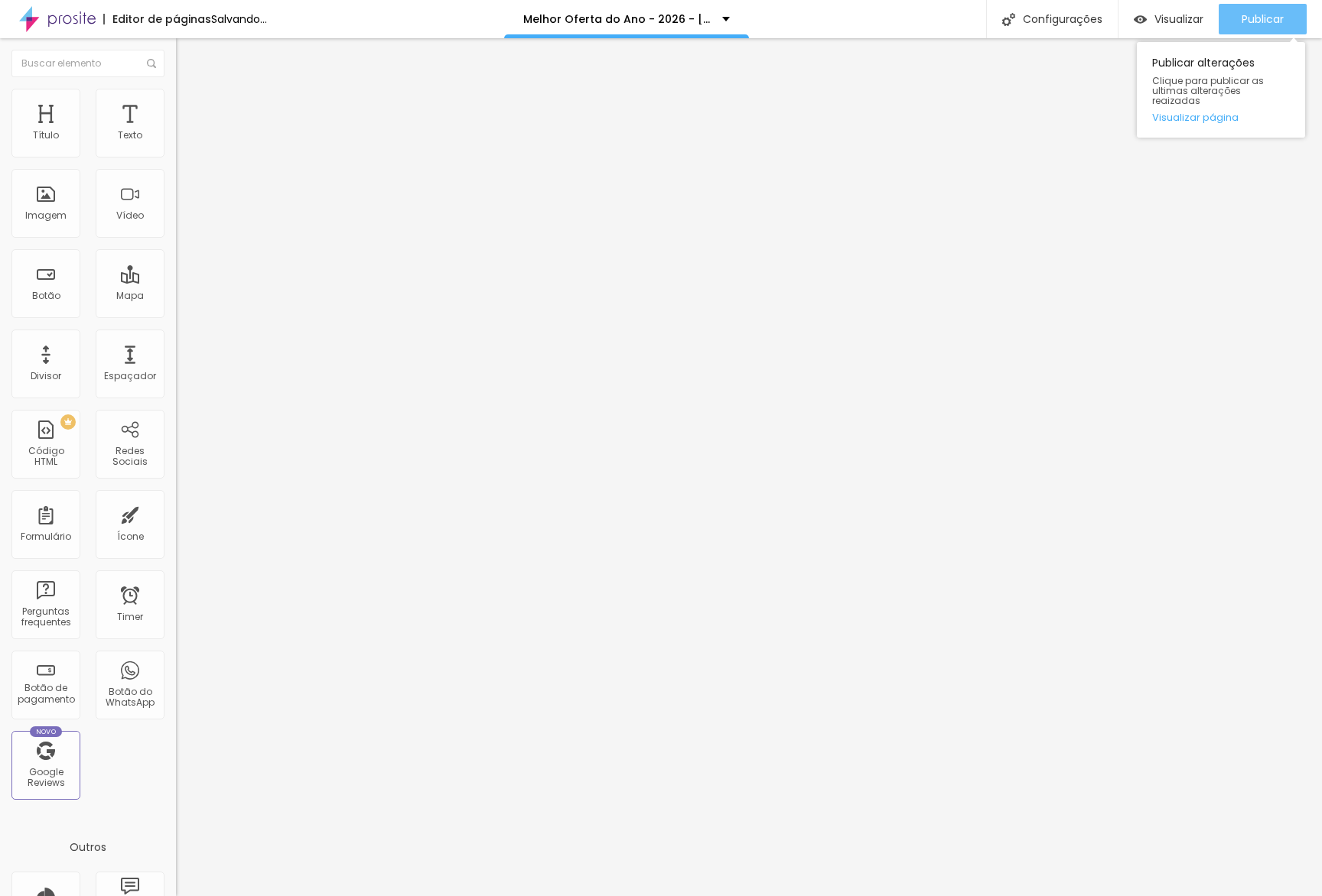
click at [1267, 18] on span "Publicar" at bounding box center [1262, 19] width 42 height 12
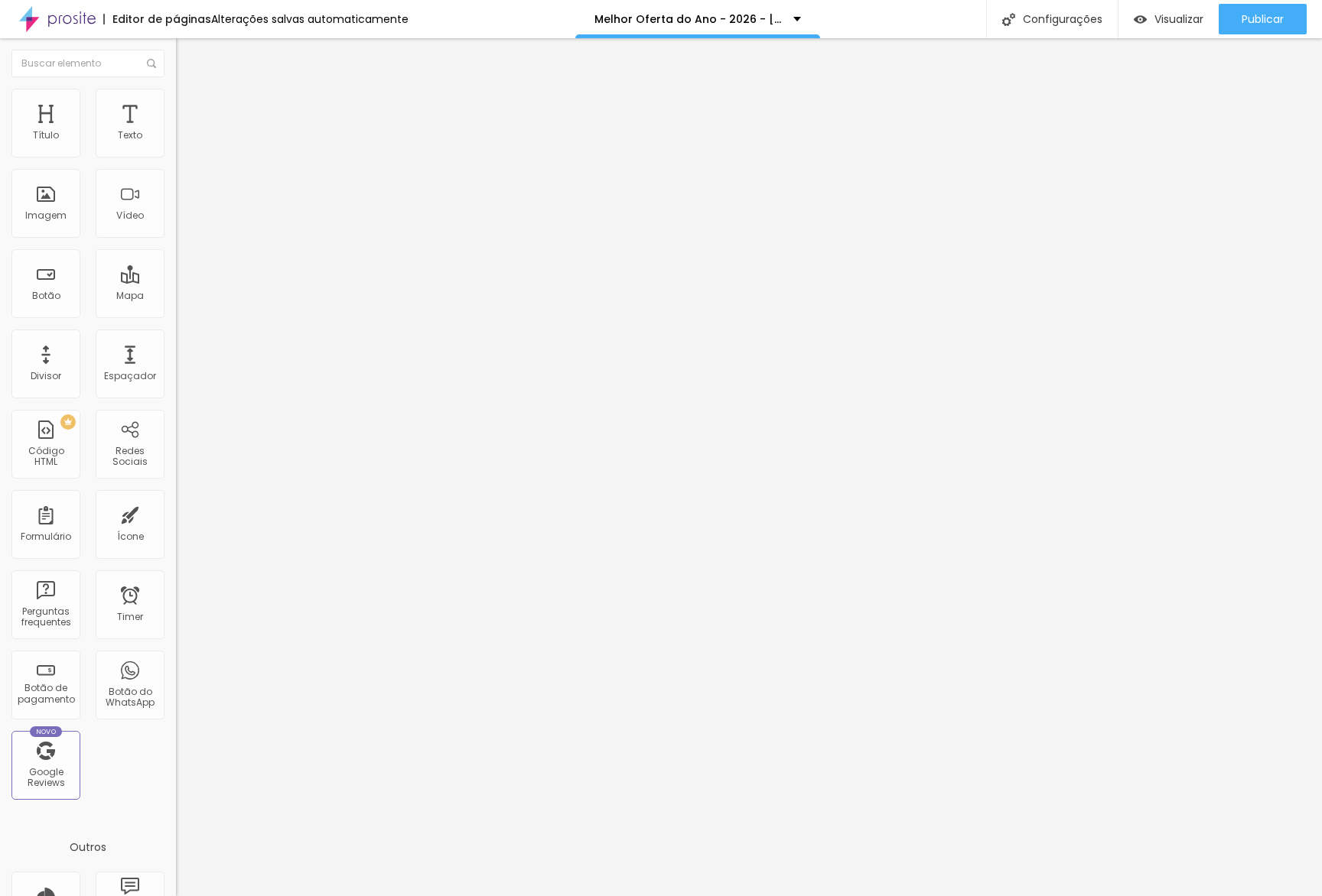
click at [176, 199] on div "<!-- Elfsight Testimonials Slider | Proof Gallery Copy --> < script src = "[URL…" at bounding box center [433, 192] width 514 height 118
click at [1255, 21] on span "Publicar" at bounding box center [1262, 19] width 42 height 12
